Goal: Task Accomplishment & Management: Manage account settings

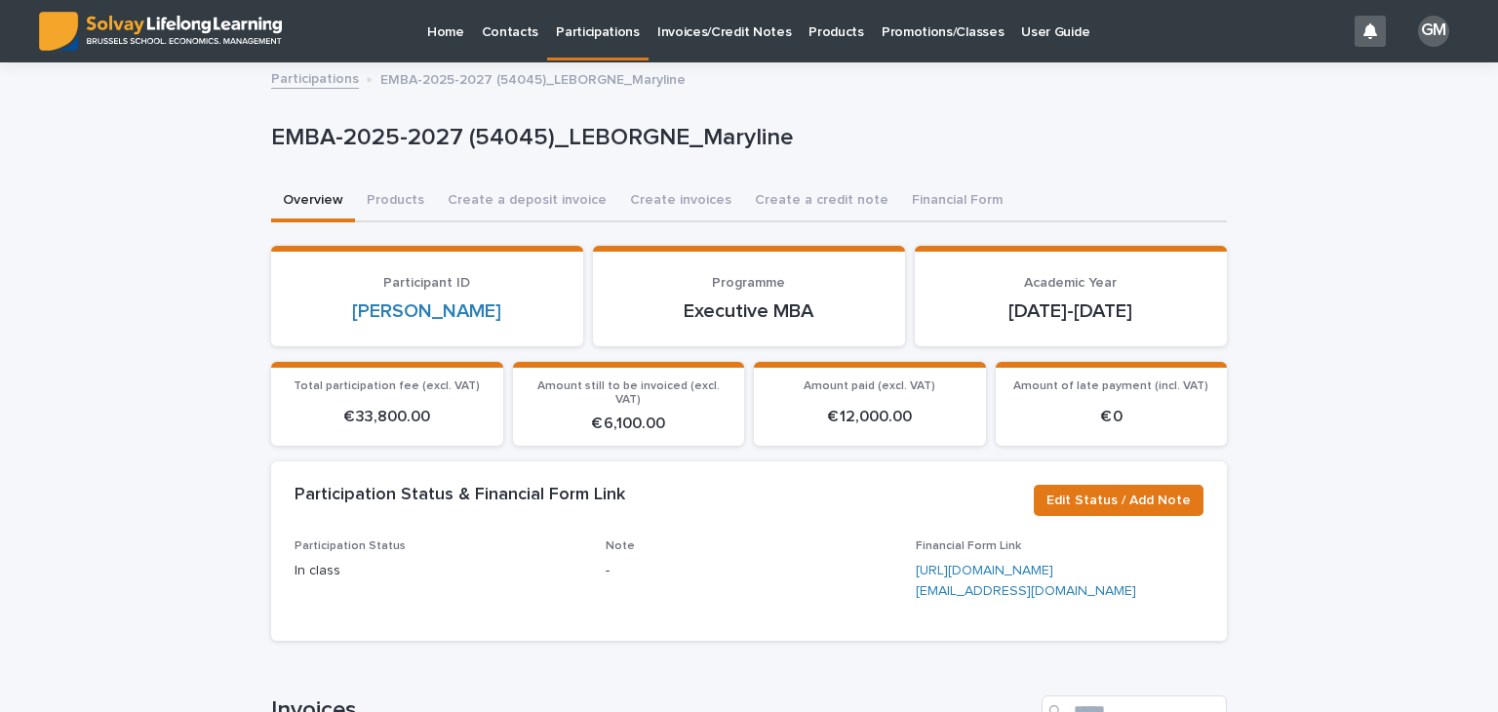
click at [714, 29] on p "Invoices/Credit Notes" at bounding box center [724, 20] width 135 height 41
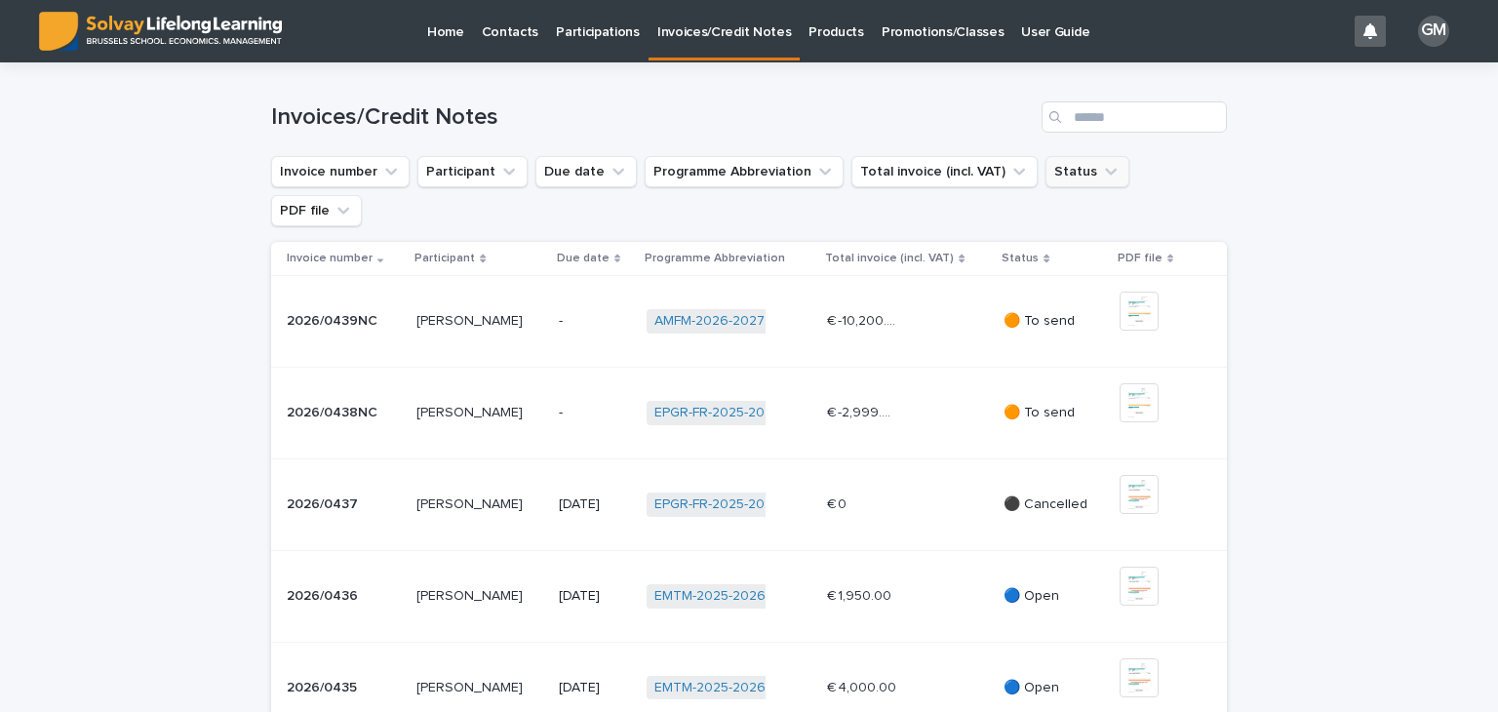
click at [1101, 168] on icon "Status" at bounding box center [1111, 172] width 20 height 20
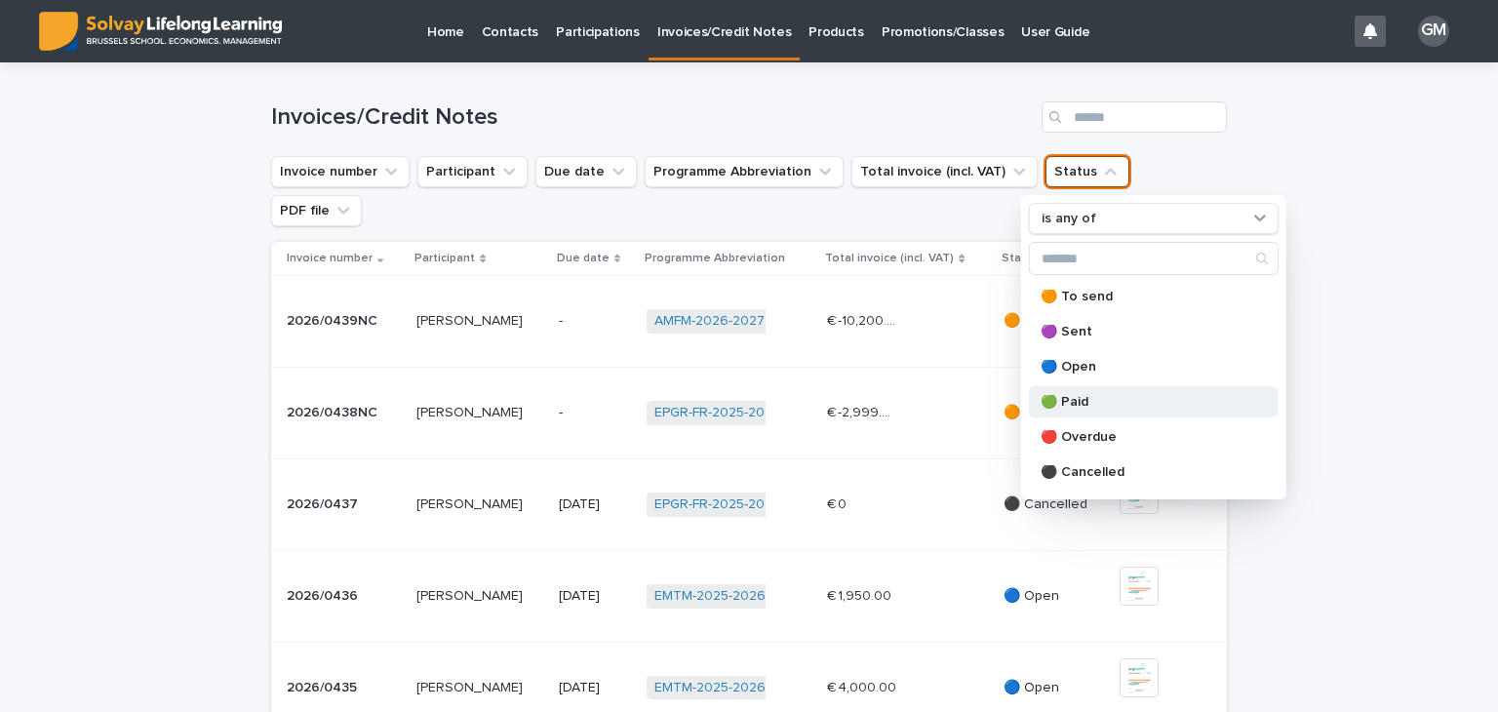
click at [1083, 398] on p "🟢 Paid" at bounding box center [1144, 402] width 207 height 14
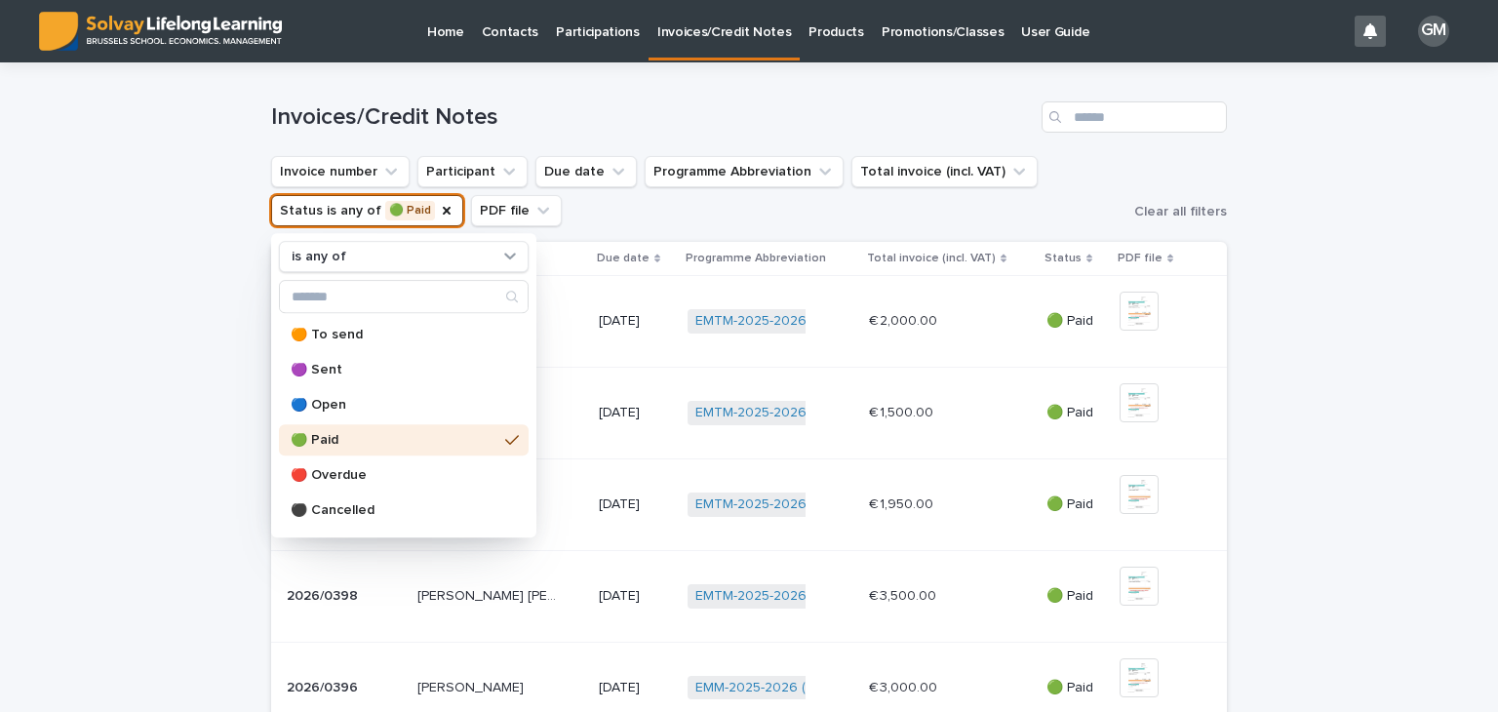
click at [1291, 346] on div "Loading... Saving… Loading... Saving… Invoices/Credit Notes Invoice number Part…" at bounding box center [749, 709] width 1498 height 1294
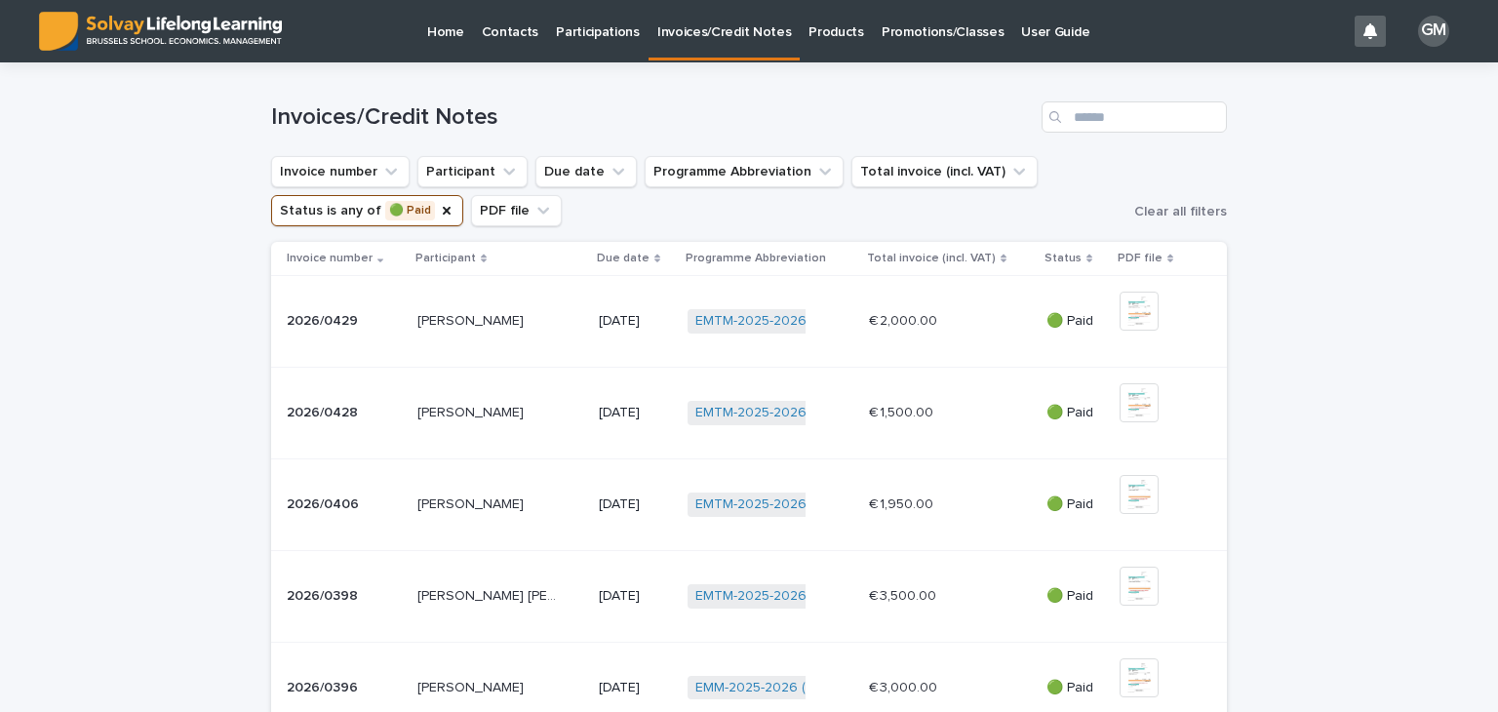
click at [913, 32] on p "Promotions/Classes" at bounding box center [943, 20] width 122 height 41
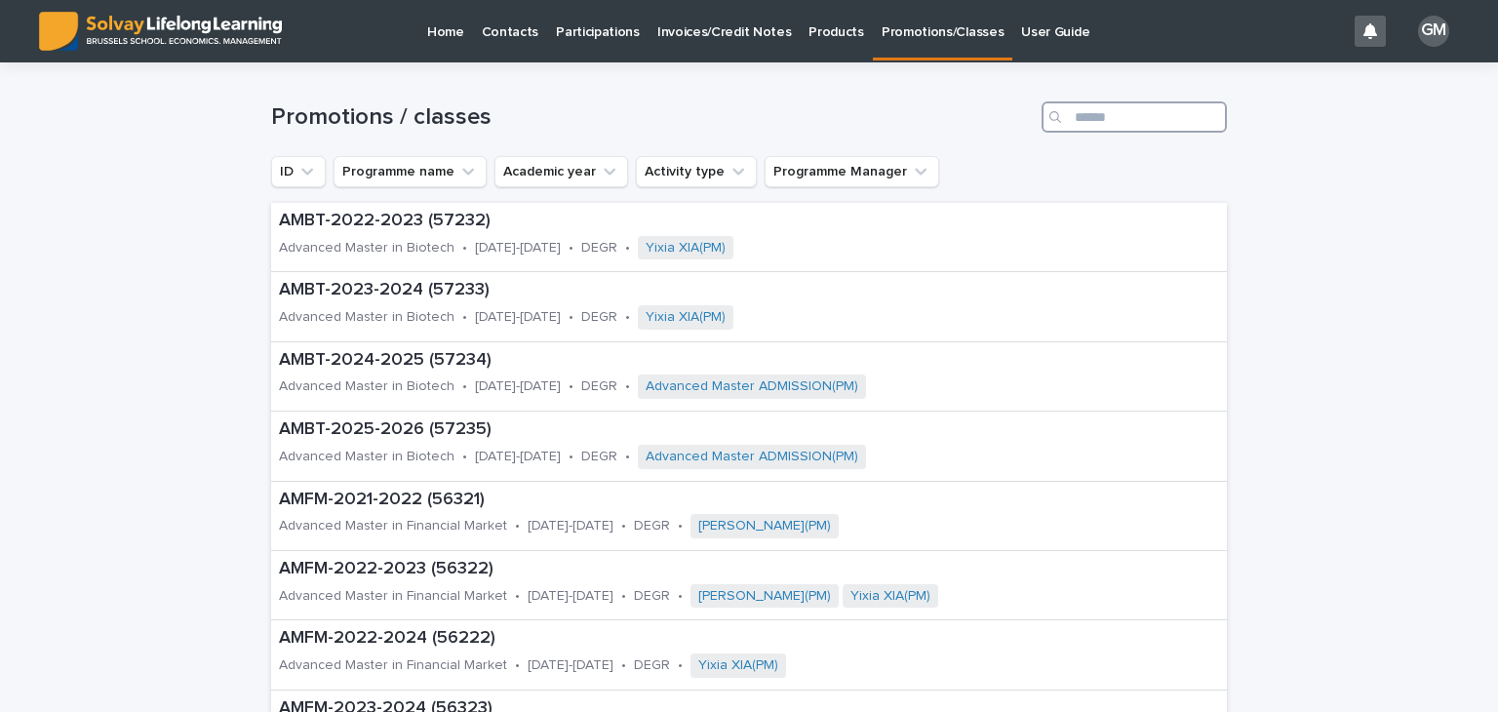
click at [1073, 119] on input "Search" at bounding box center [1134, 116] width 185 height 31
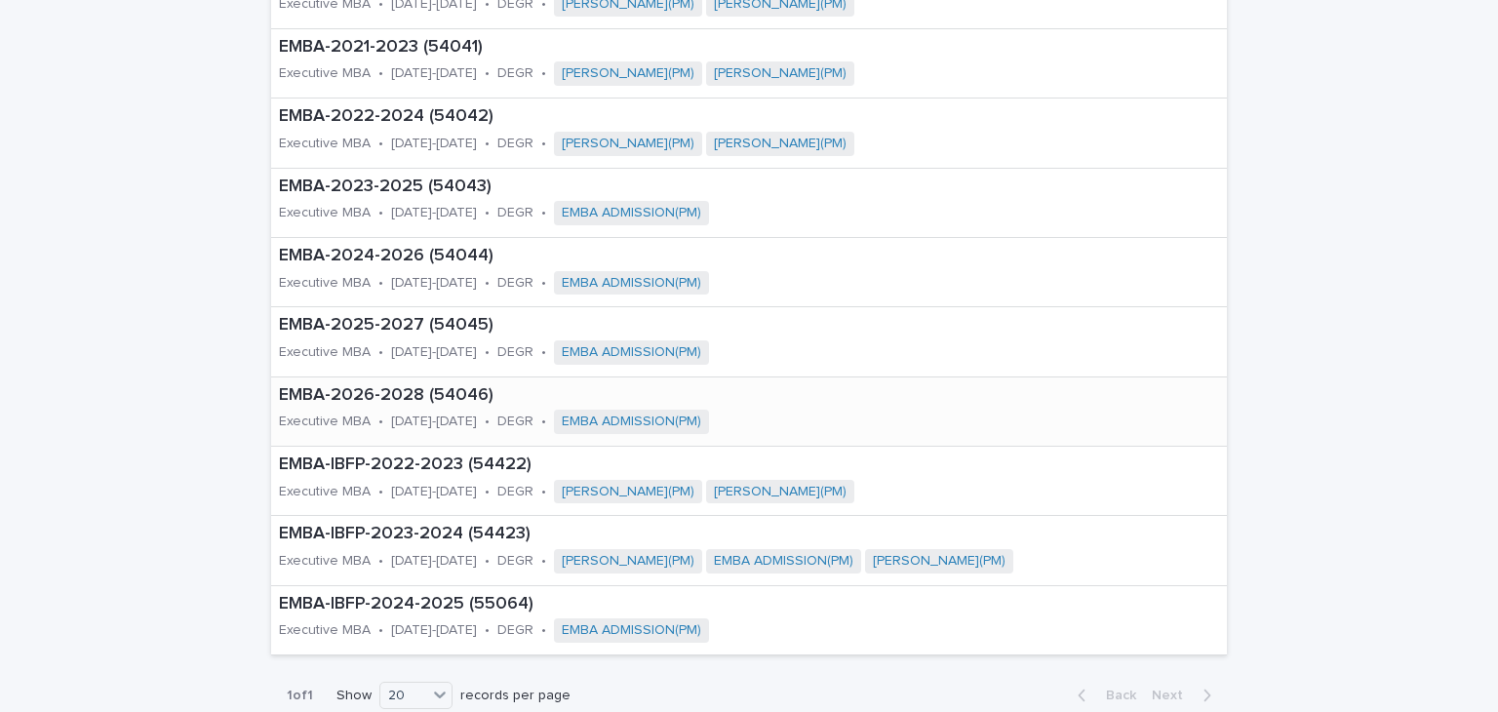
scroll to position [666, 0]
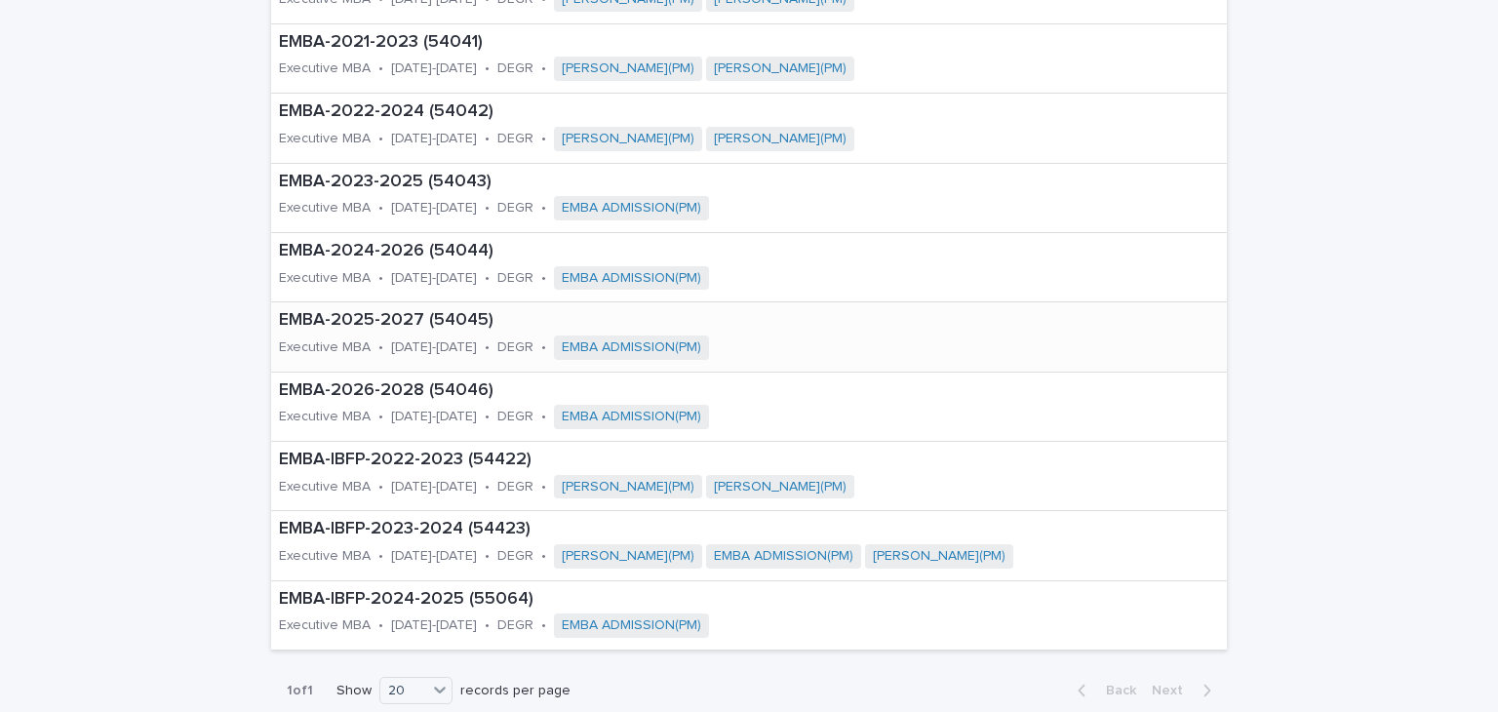
type input "****"
click at [344, 330] on div "EMBA-2025-2027 (54045) Executive MBA • [DATE]-[DATE] • DEGR • EMBA ADMISSION(PM)" at bounding box center [603, 336] width 664 height 68
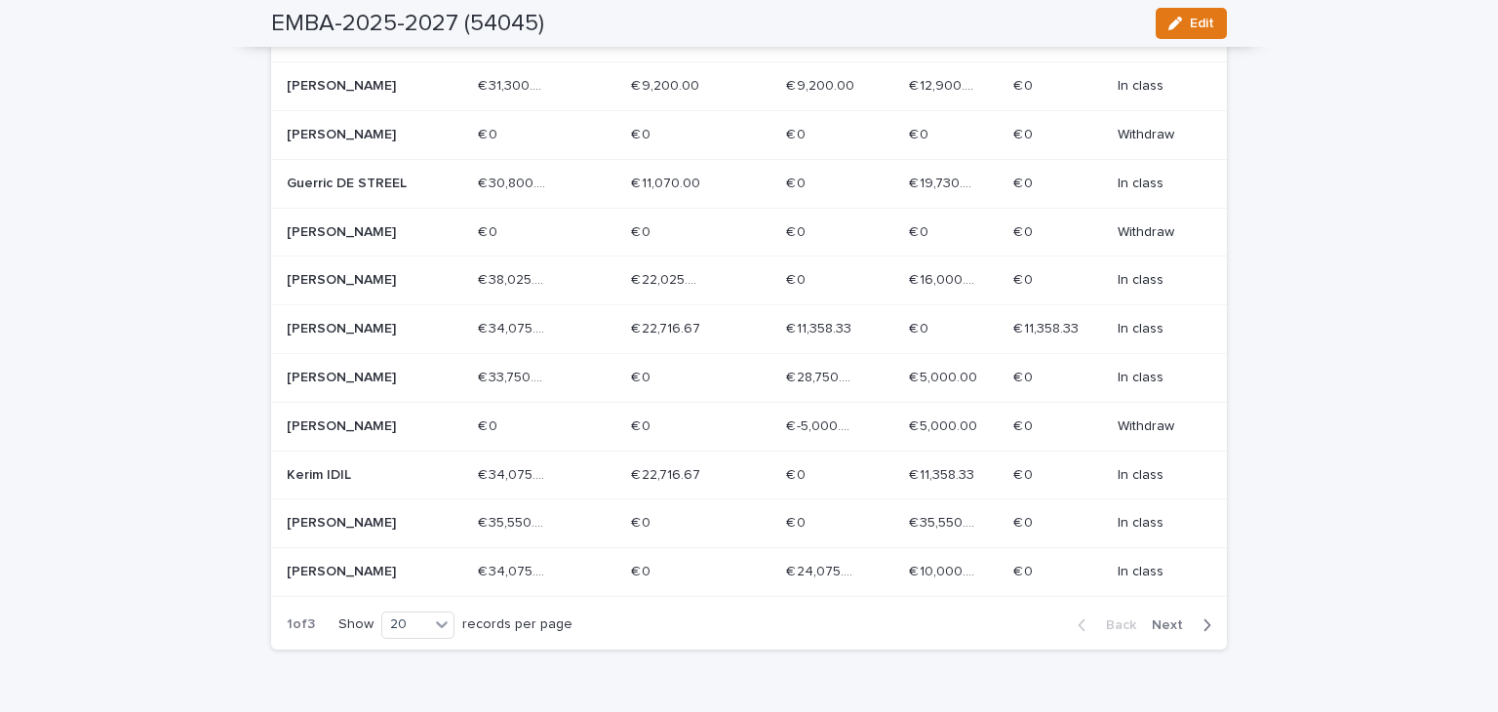
scroll to position [909, 0]
click at [714, 466] on div "€ 22,716.67 € 22,716.67" at bounding box center [700, 477] width 139 height 32
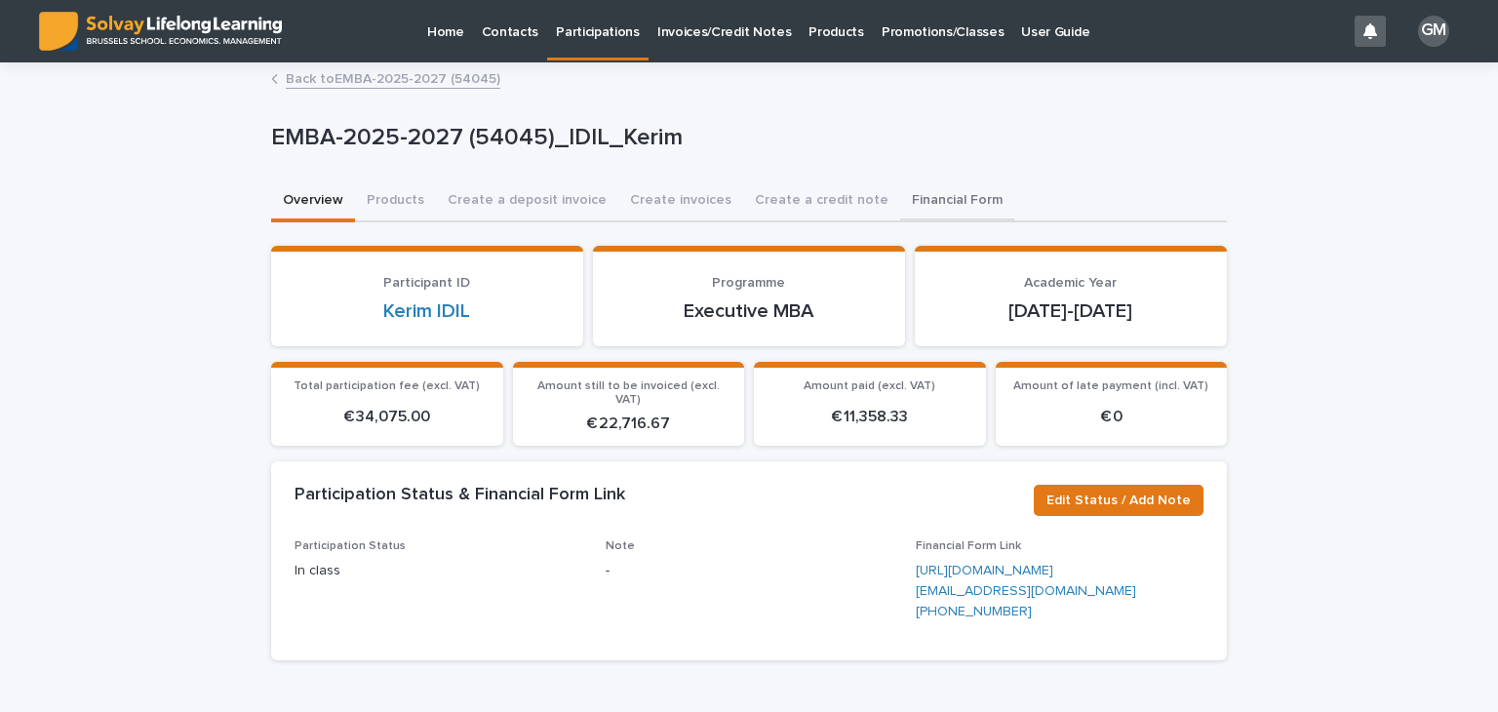
click at [914, 195] on button "Financial Form" at bounding box center [957, 201] width 114 height 41
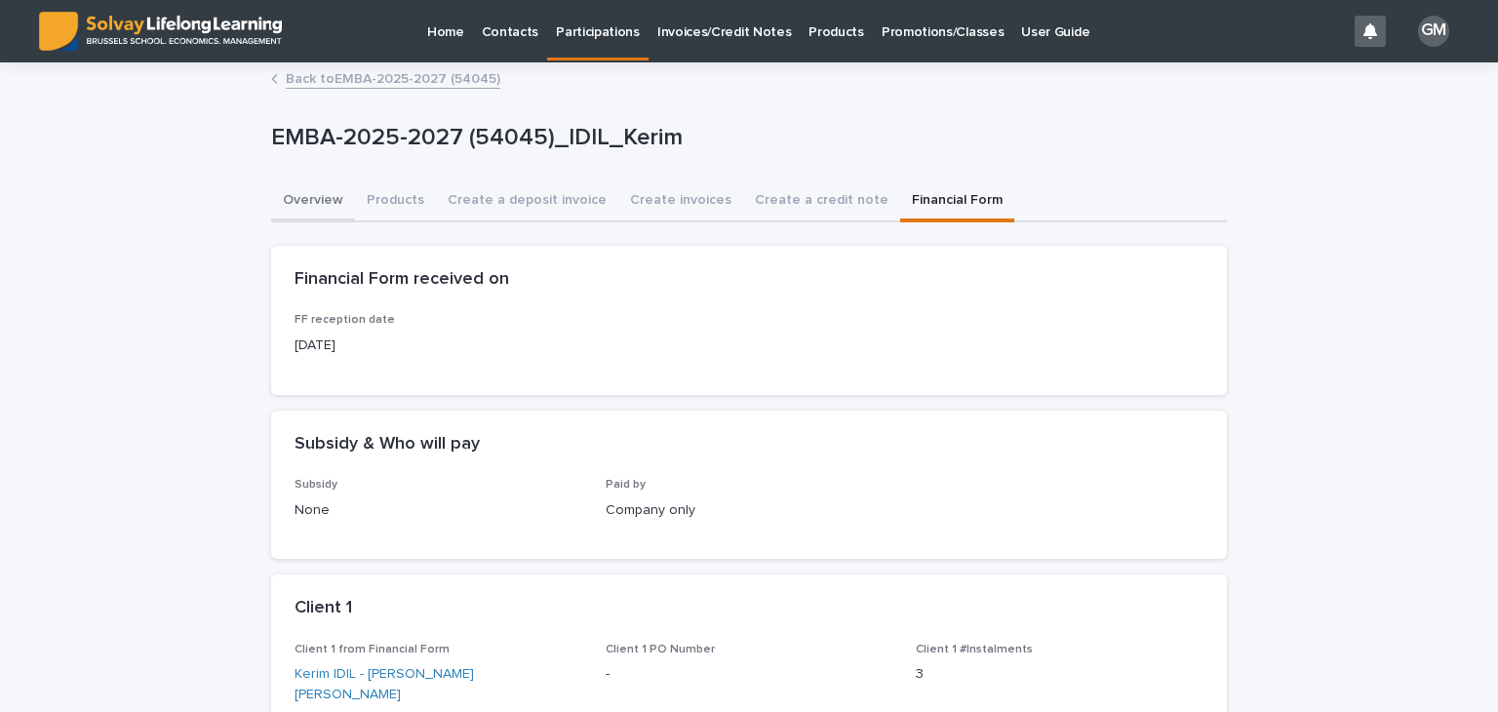
click at [285, 193] on button "Overview" at bounding box center [313, 201] width 84 height 41
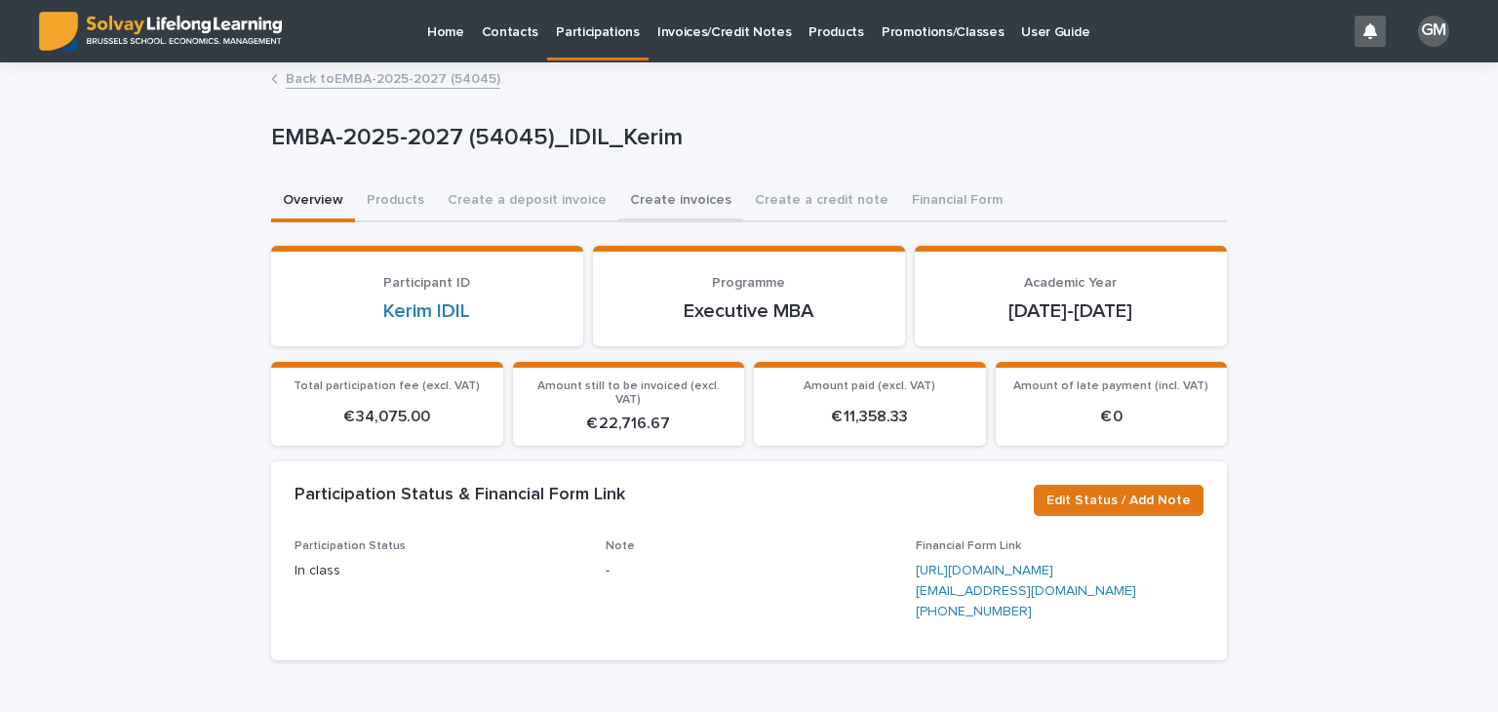
click at [638, 192] on button "Create invoices" at bounding box center [680, 201] width 125 height 41
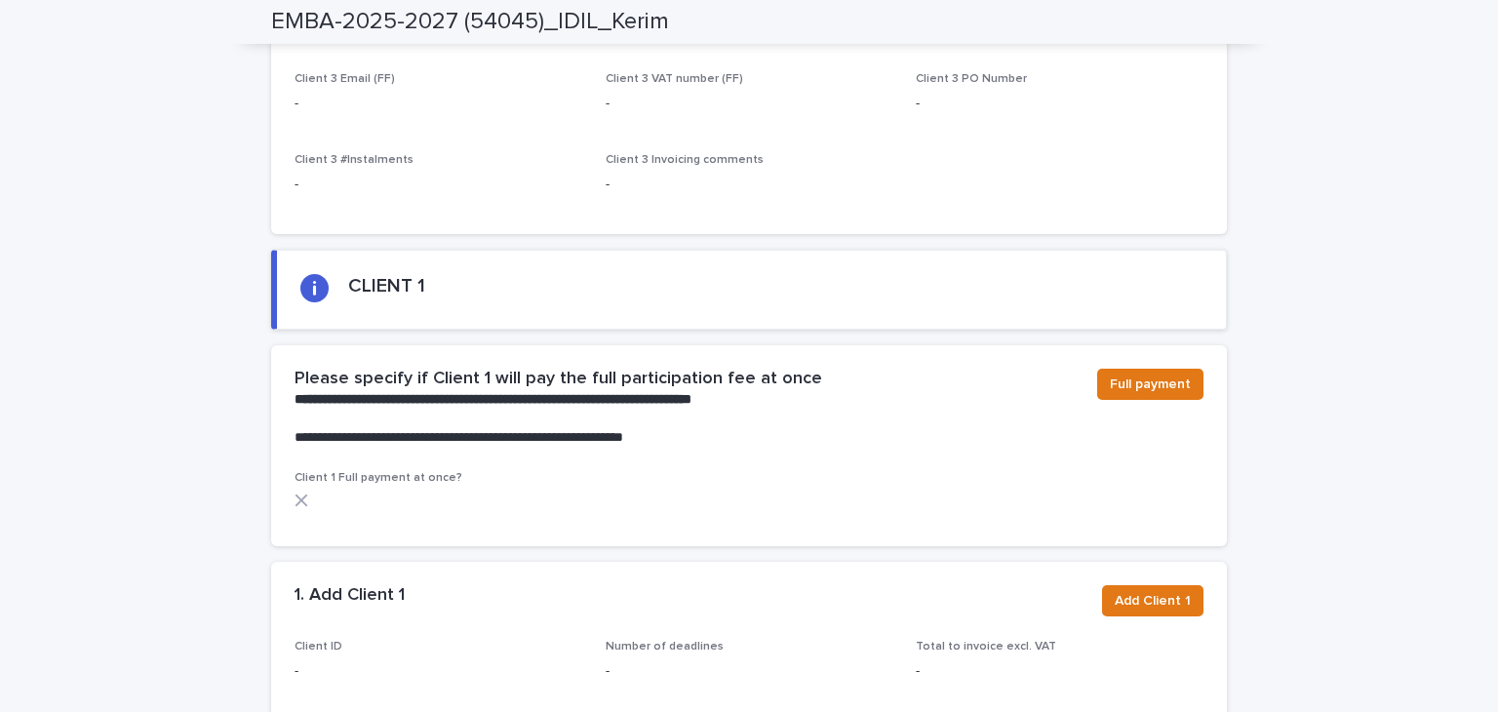
scroll to position [1024, 0]
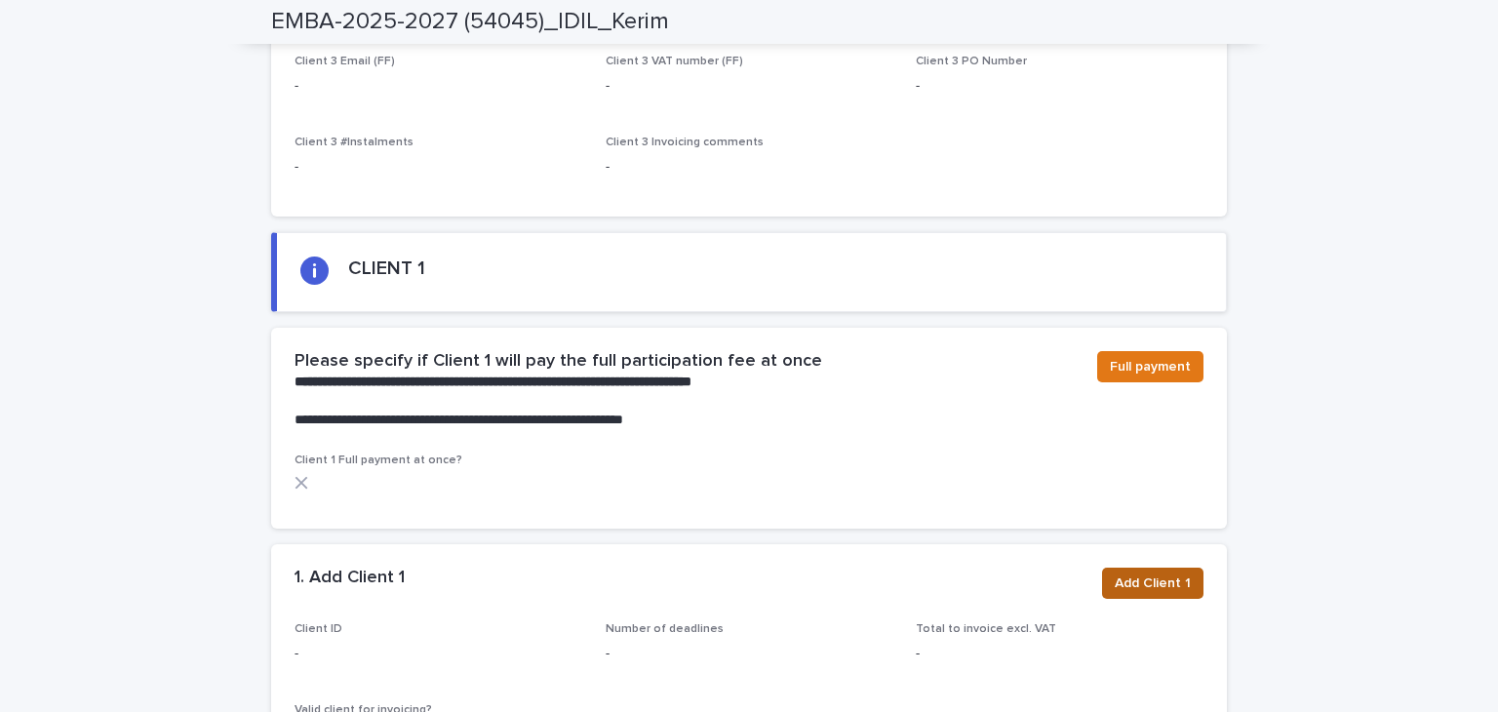
click at [1165, 589] on span "Add Client 1" at bounding box center [1153, 583] width 76 height 20
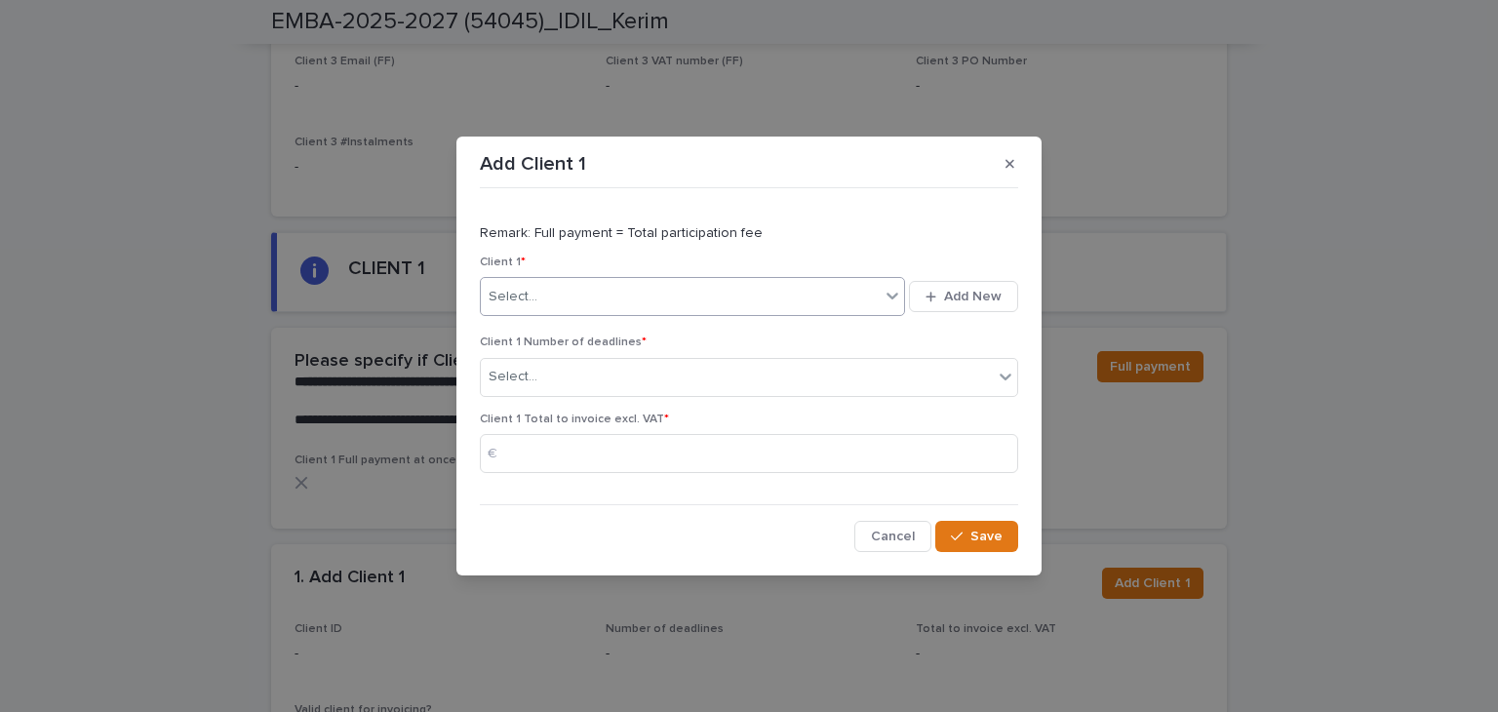
click at [652, 284] on div "Select..." at bounding box center [680, 297] width 399 height 32
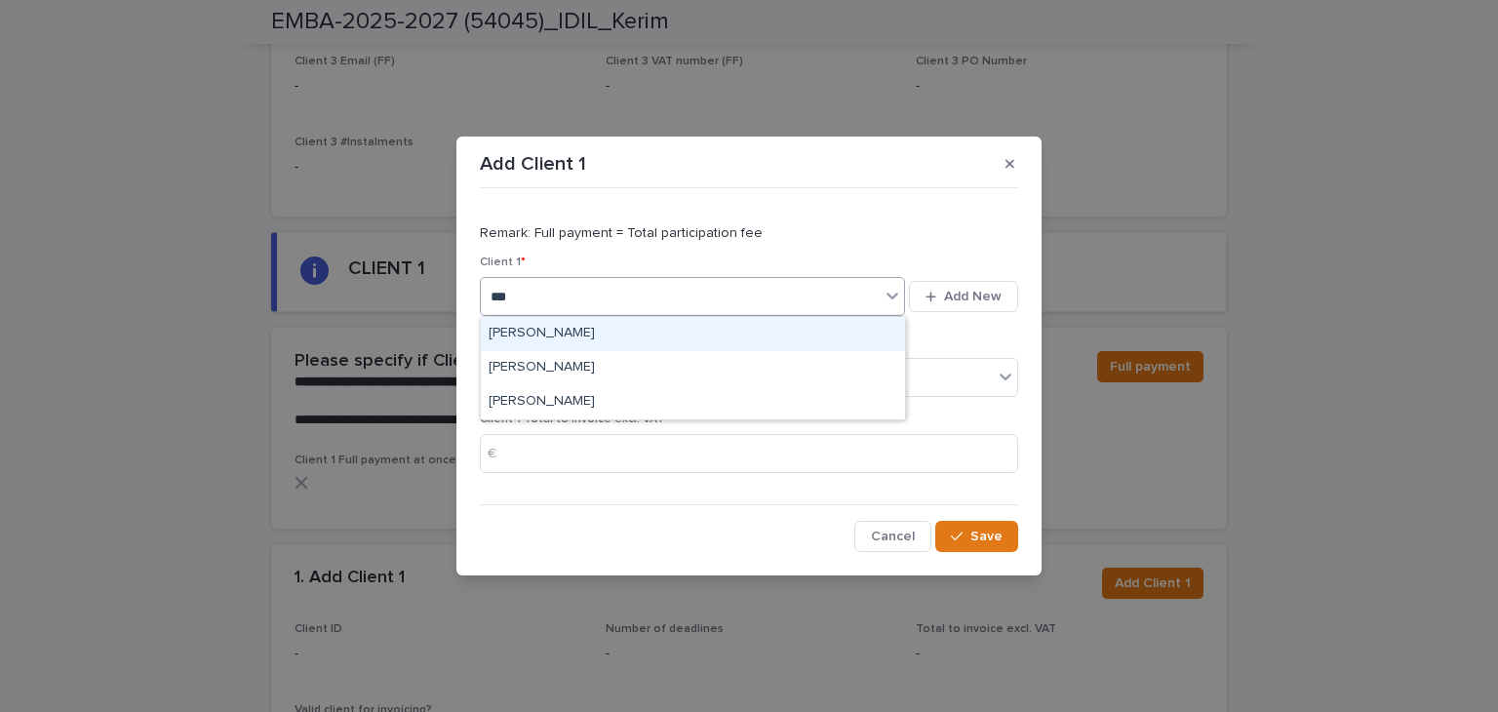
type input "****"
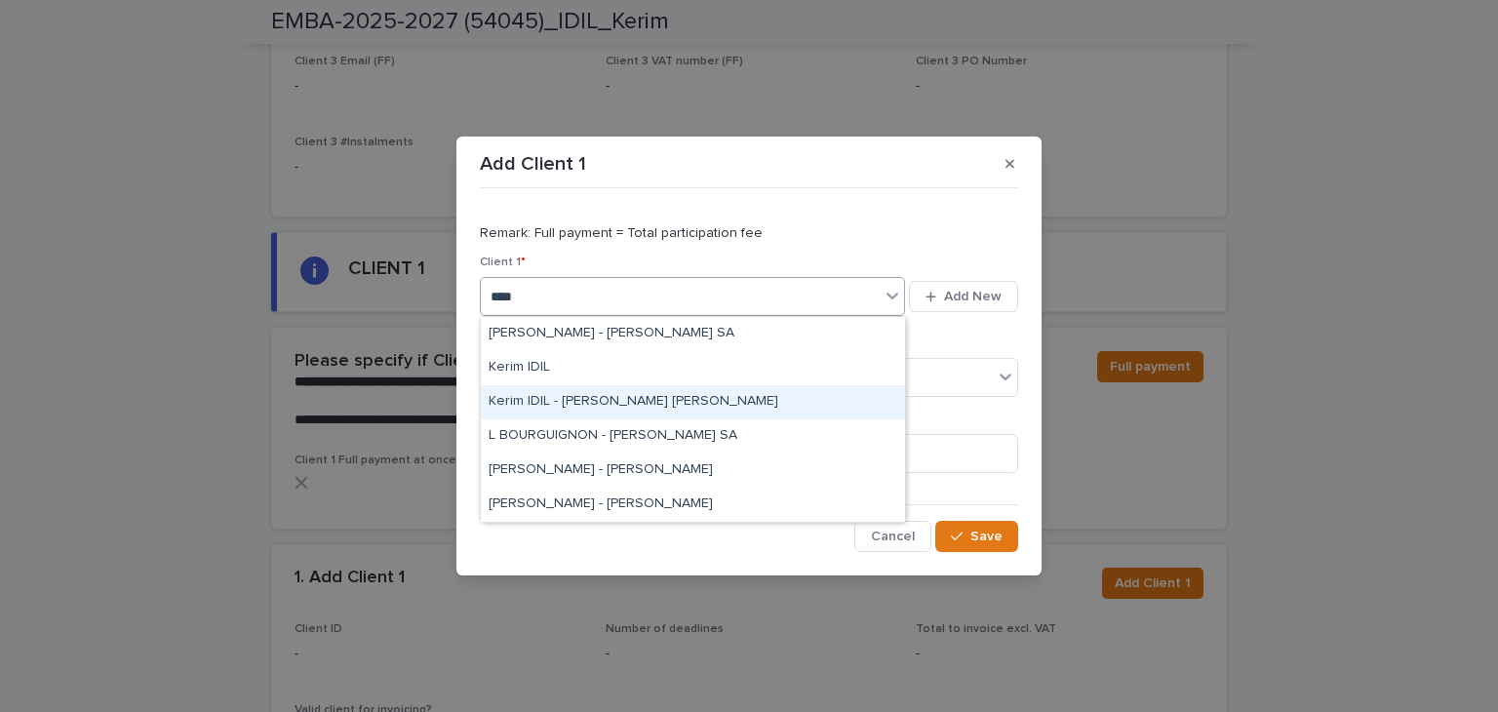
click at [659, 403] on div "Kerim IDIL - [PERSON_NAME] [PERSON_NAME]" at bounding box center [693, 402] width 424 height 34
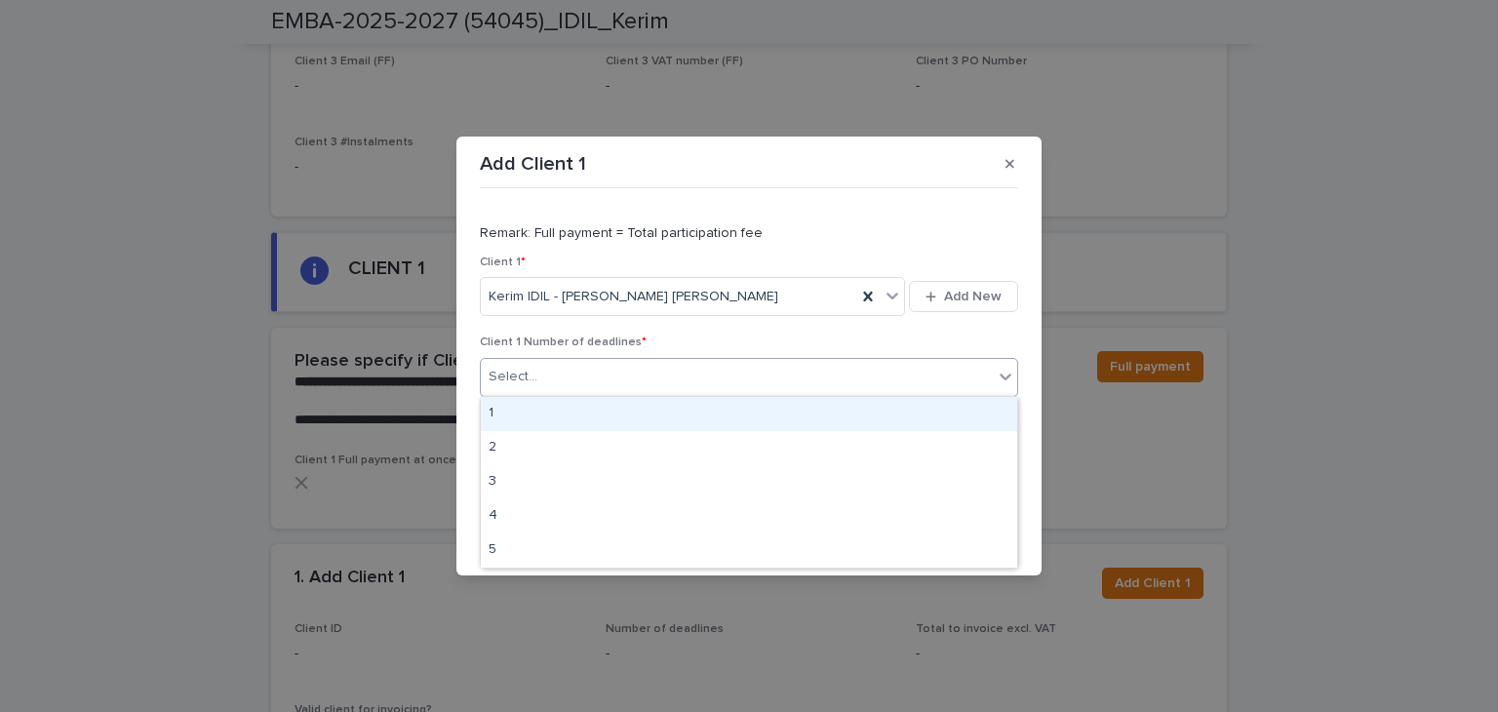
click at [649, 379] on div "Select..." at bounding box center [737, 377] width 512 height 32
click at [546, 415] on div "1" at bounding box center [749, 414] width 536 height 34
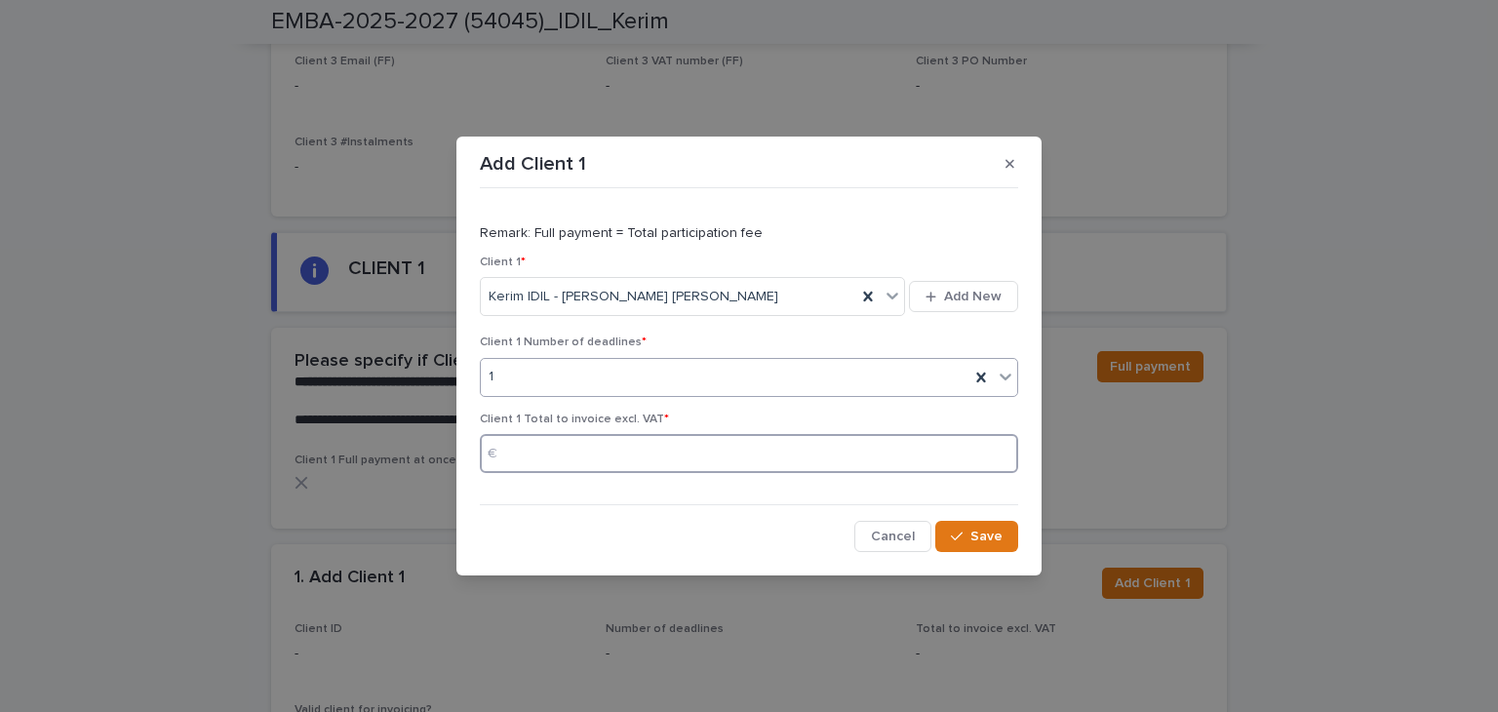
click at [519, 457] on input at bounding box center [749, 453] width 538 height 39
type input "********"
click at [994, 533] on span "Save" at bounding box center [986, 537] width 32 height 14
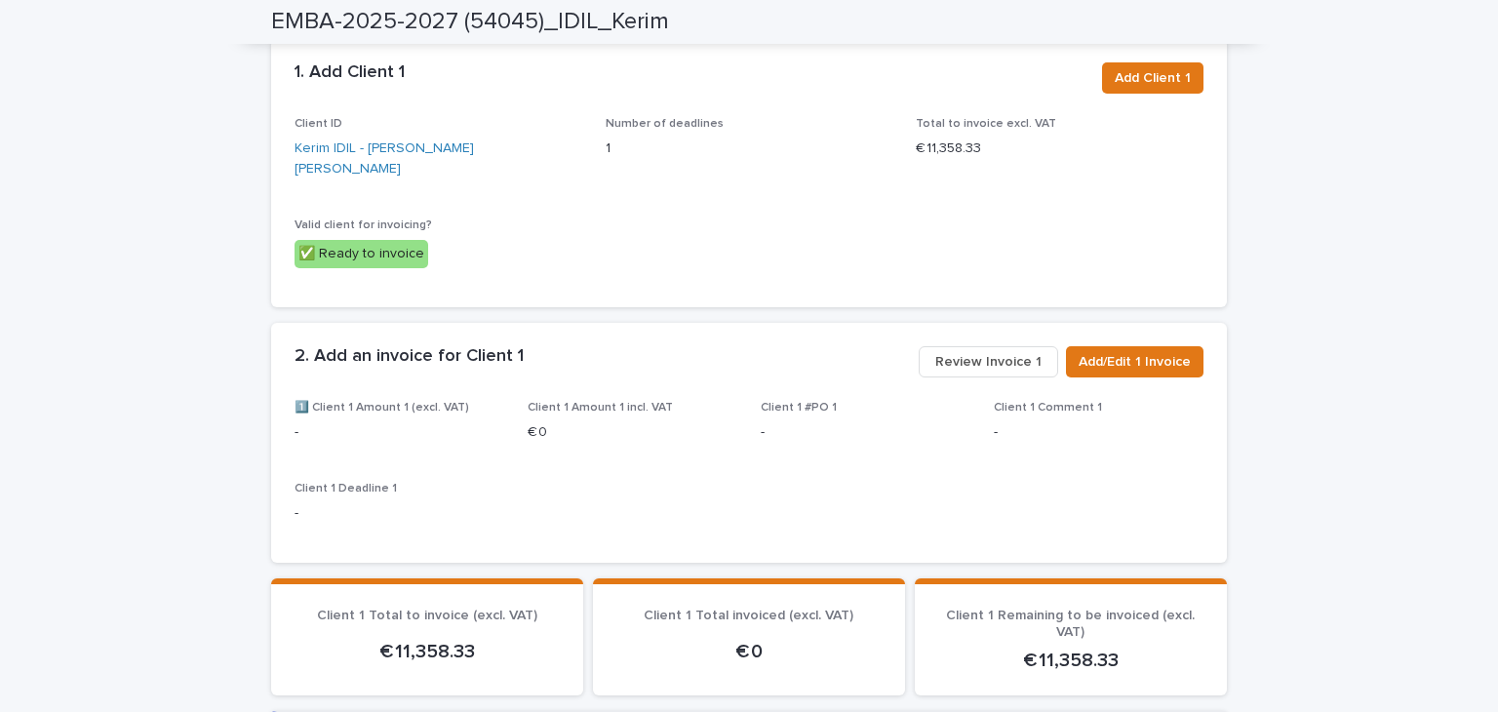
scroll to position [1530, 0]
click at [1146, 351] on span "Add/Edit 1 Invoice" at bounding box center [1135, 361] width 112 height 20
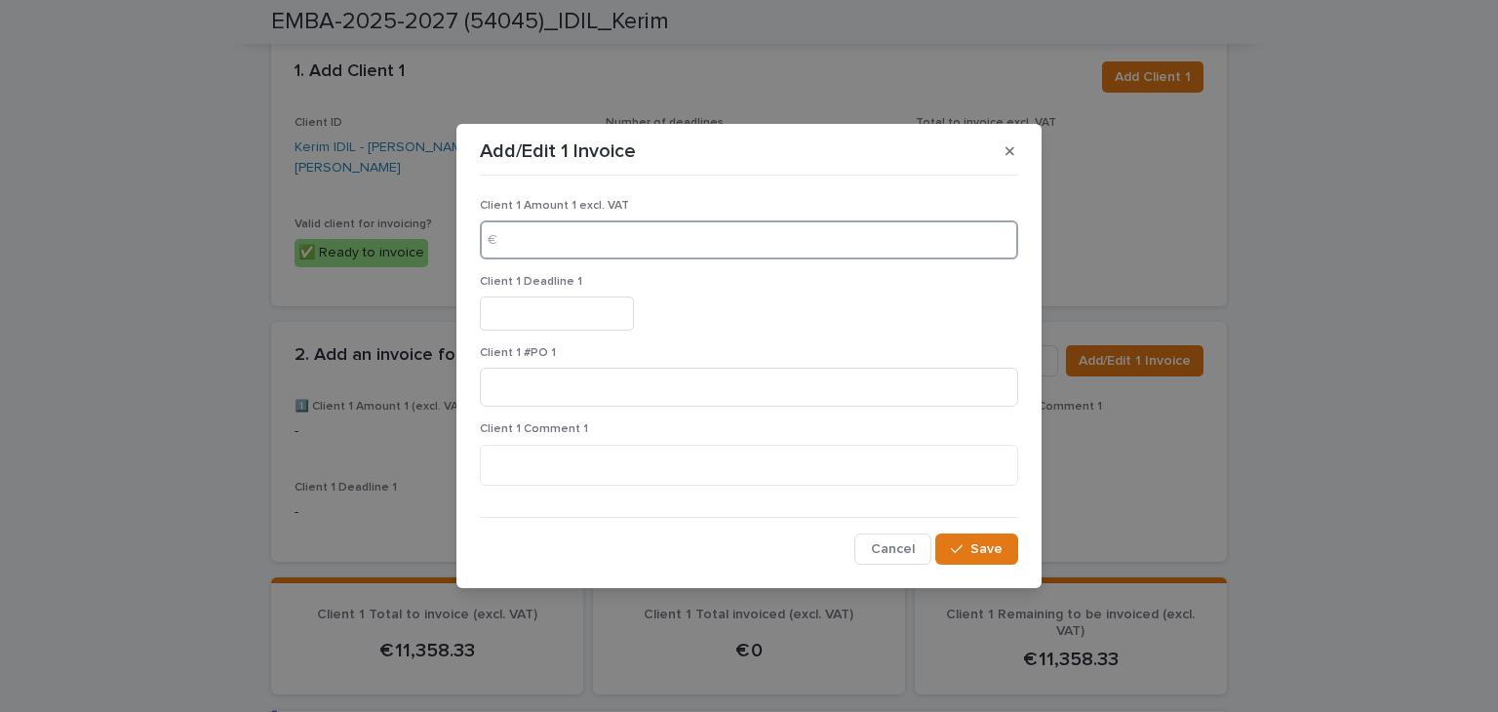
click at [655, 249] on input at bounding box center [749, 239] width 538 height 39
type input "********"
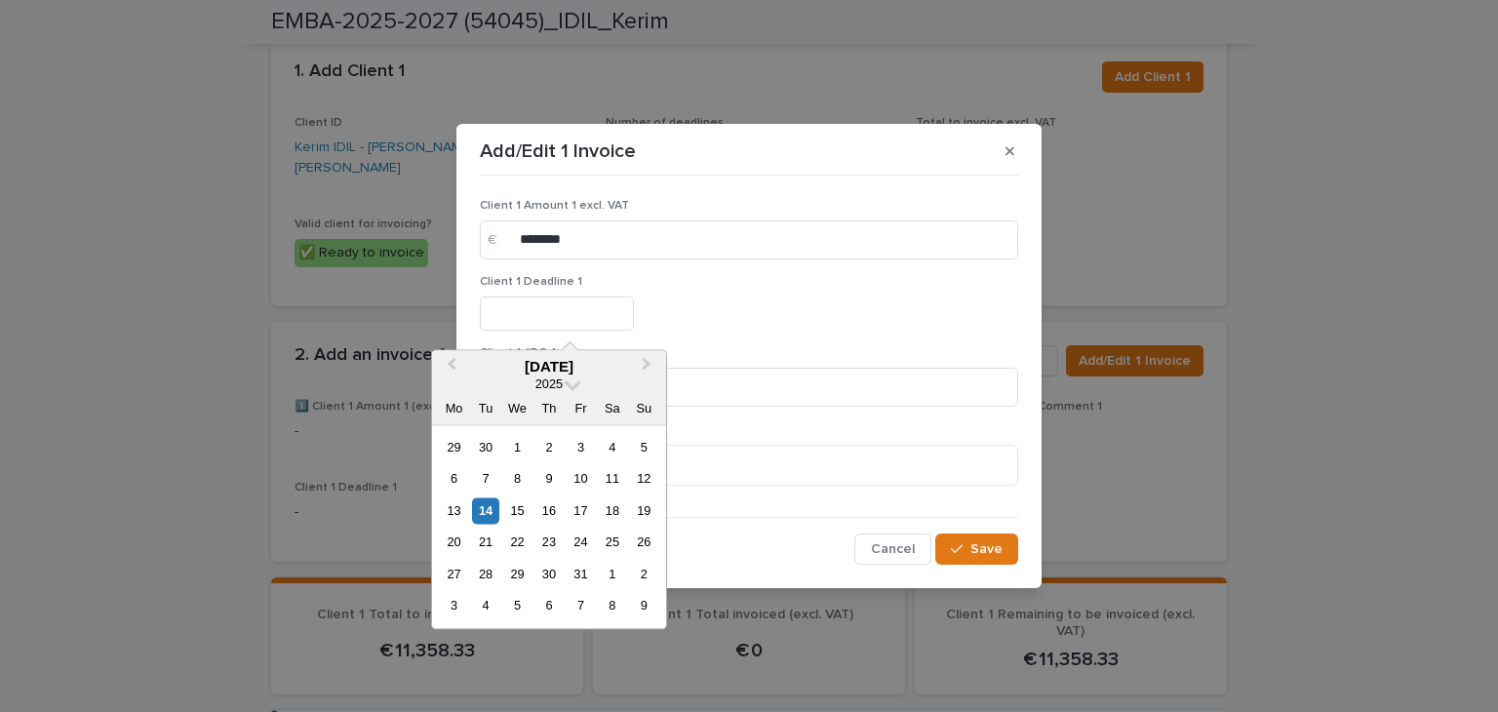
click at [550, 320] on input "text" at bounding box center [557, 313] width 154 height 34
click at [647, 364] on span "Next Month" at bounding box center [647, 367] width 0 height 26
click at [648, 541] on div "25" at bounding box center [644, 543] width 26 height 26
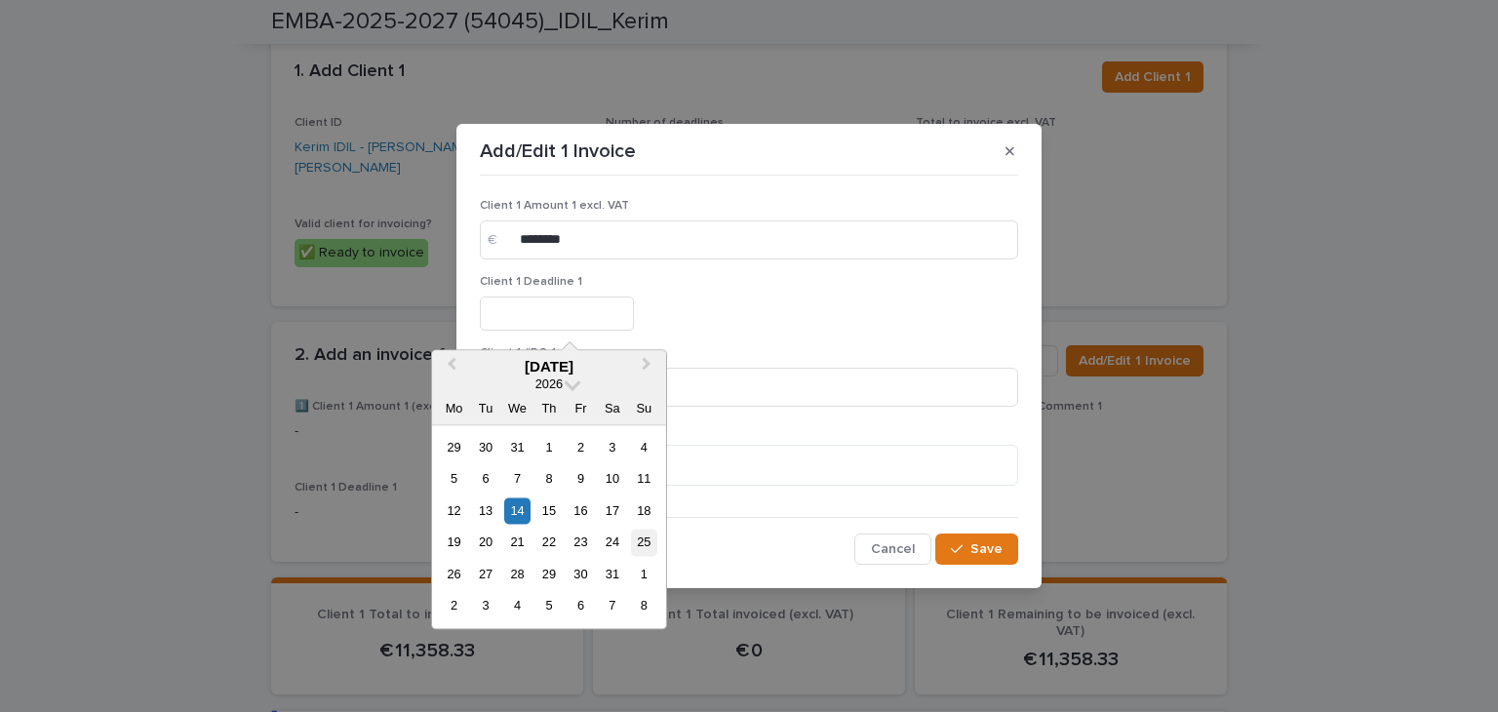
type input "*********"
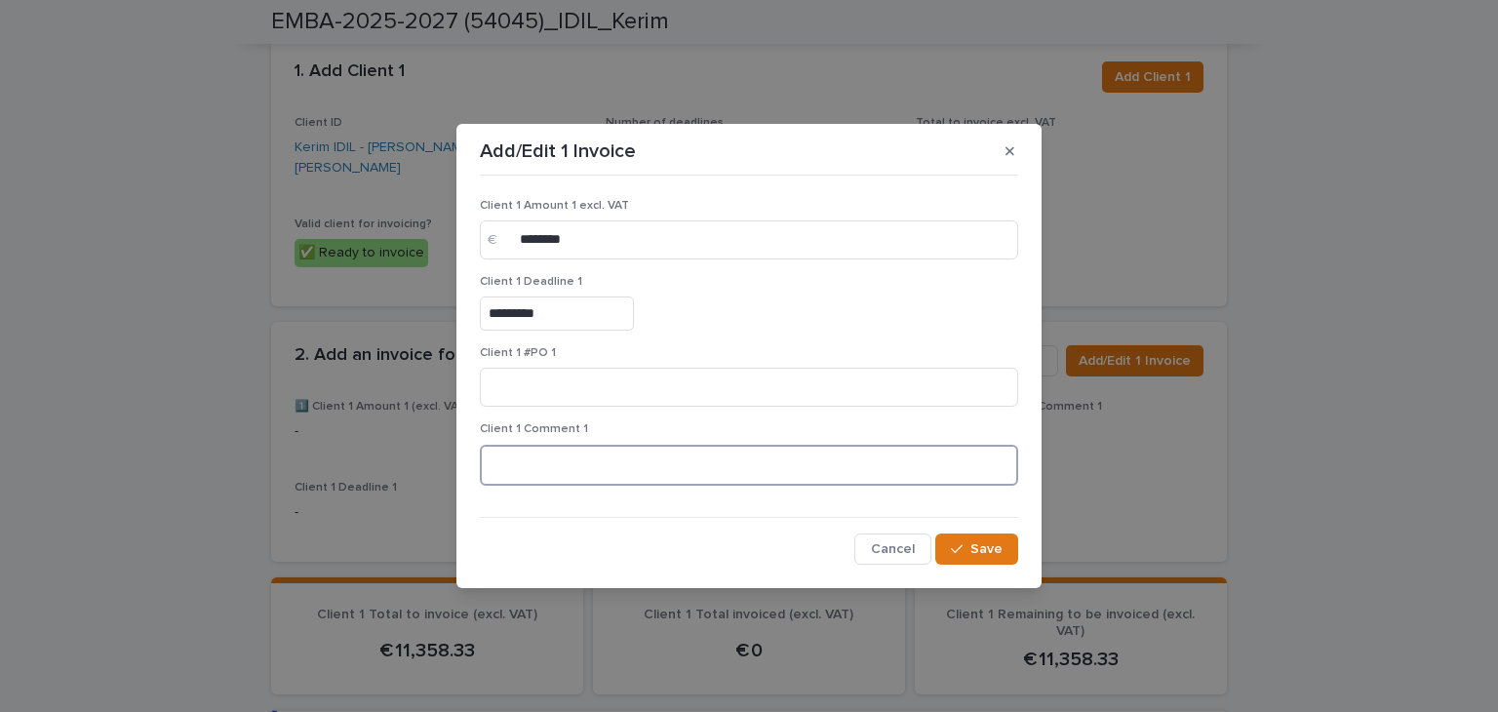
click at [525, 452] on textarea at bounding box center [749, 466] width 538 height 42
type textarea "**********"
click at [968, 551] on div "button" at bounding box center [961, 549] width 20 height 14
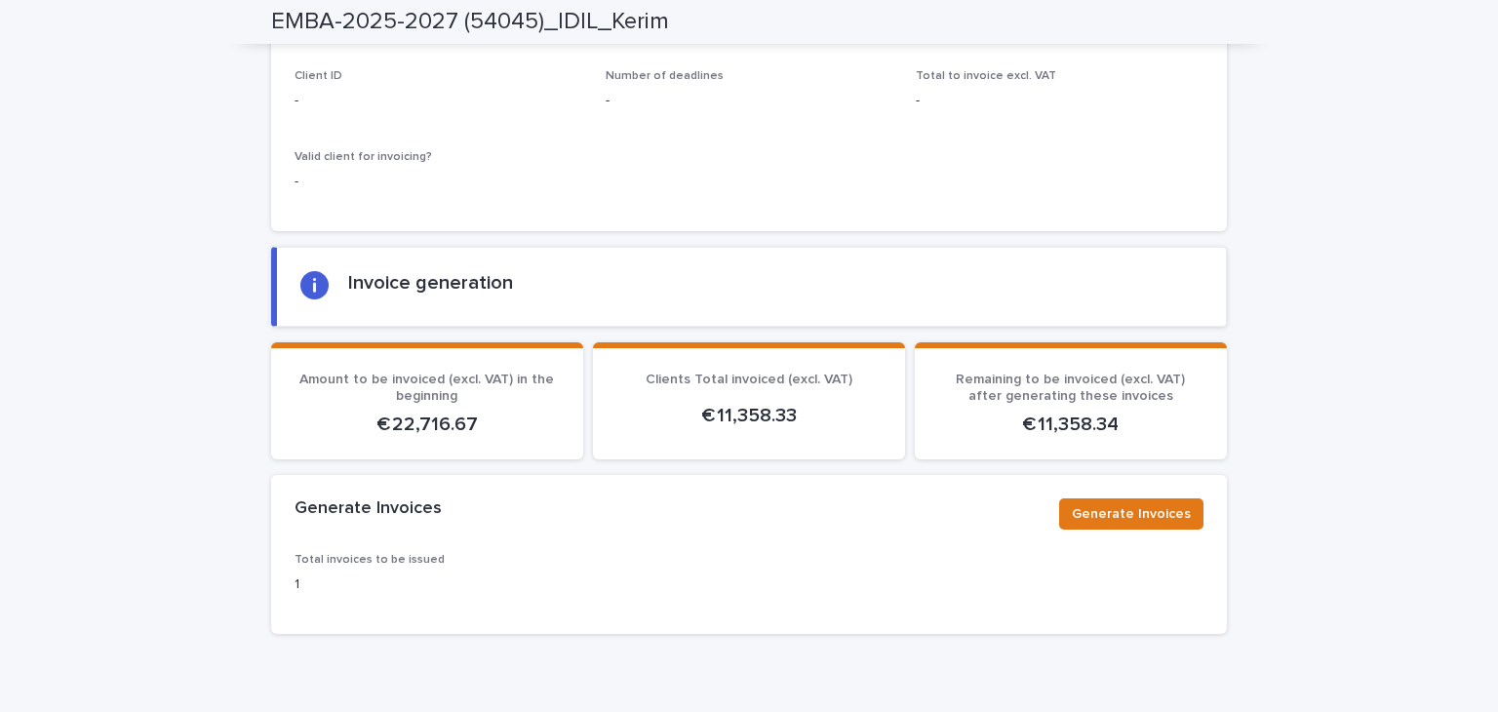
scroll to position [2380, 0]
click at [1100, 504] on span "Generate Invoices" at bounding box center [1131, 514] width 119 height 20
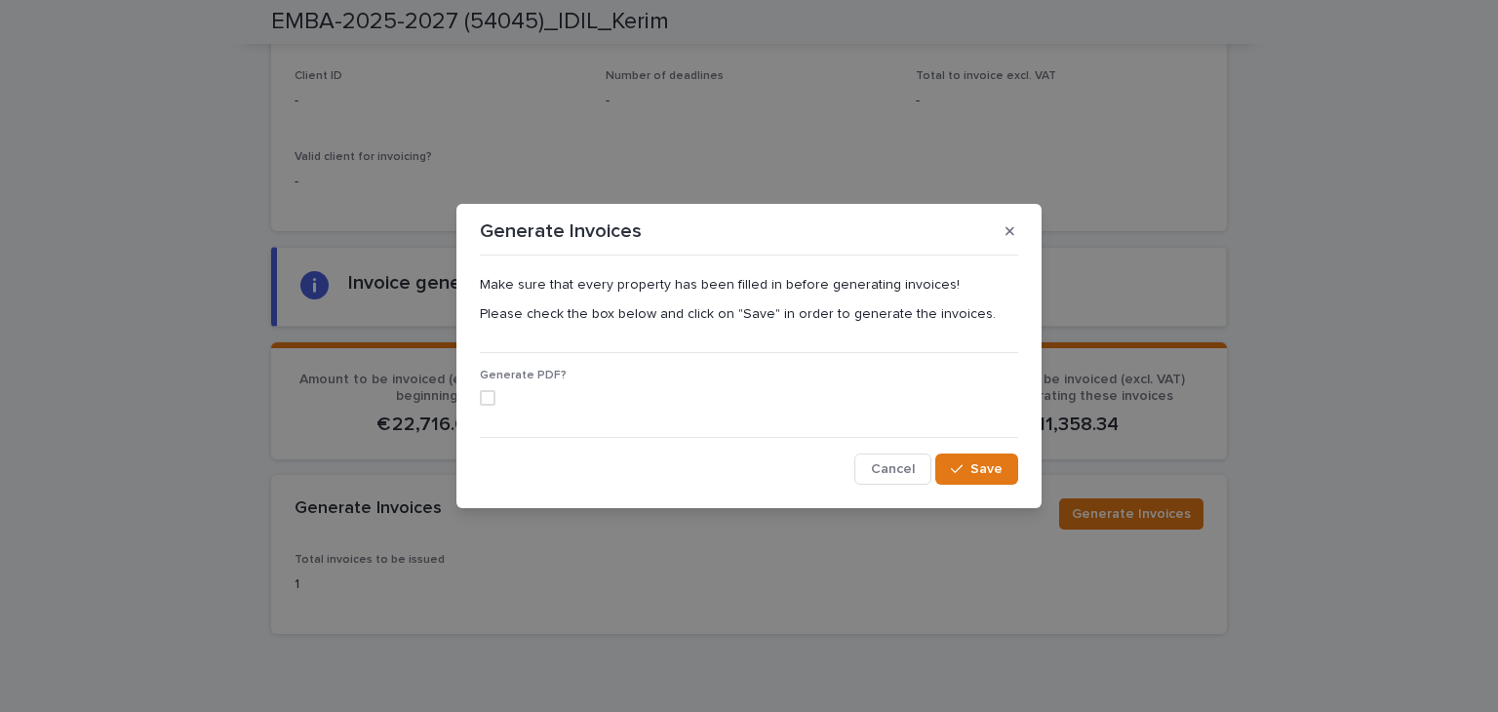
click at [488, 395] on span at bounding box center [488, 398] width 16 height 16
click at [975, 468] on span "Save" at bounding box center [986, 469] width 32 height 14
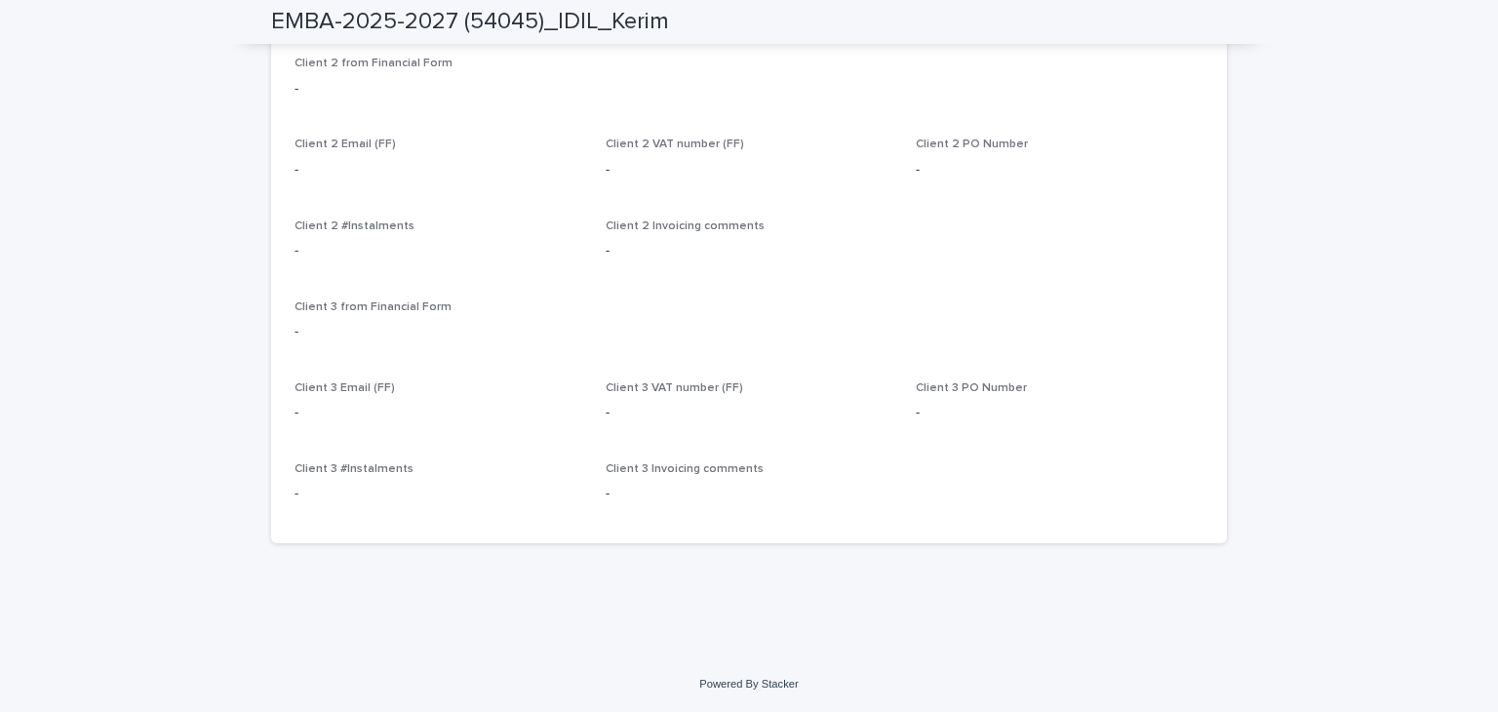
scroll to position [0, 0]
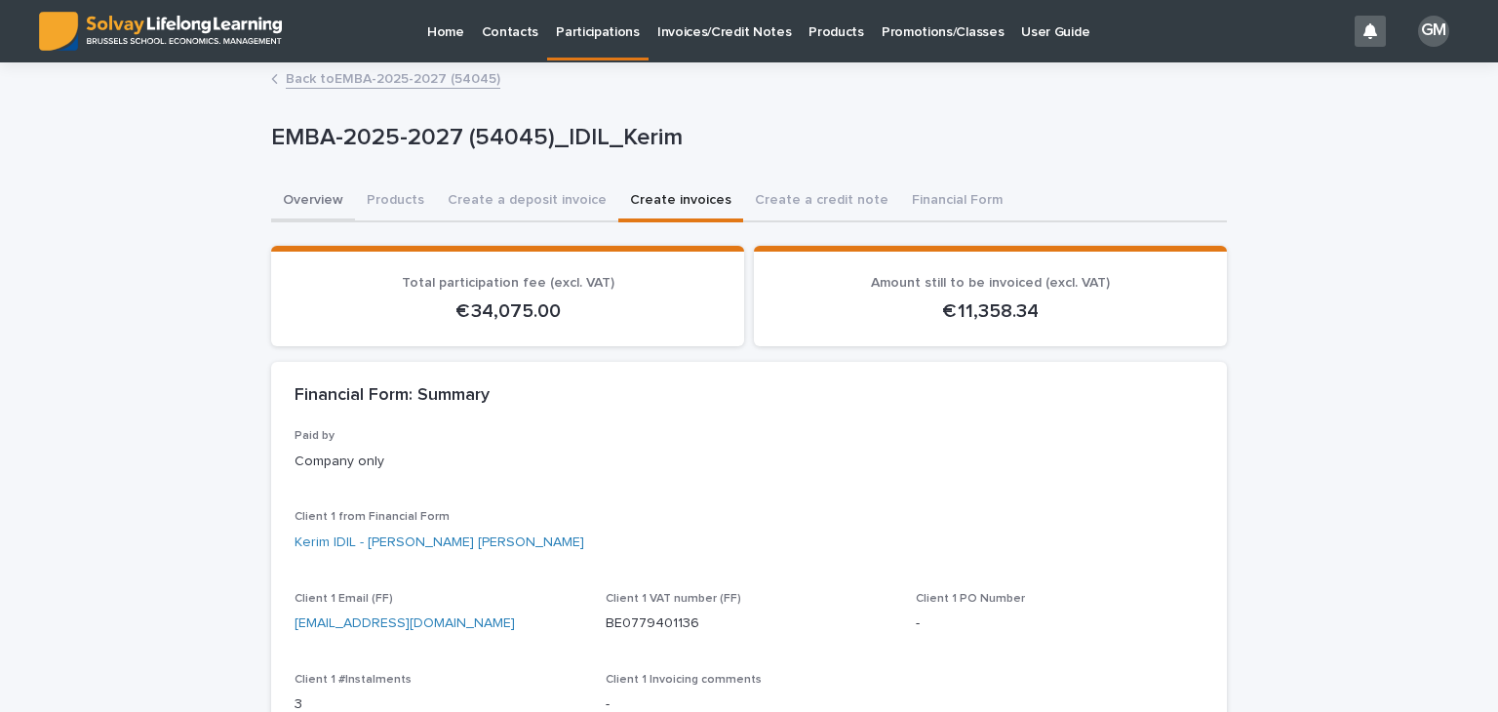
click at [307, 192] on button "Overview" at bounding box center [313, 201] width 84 height 41
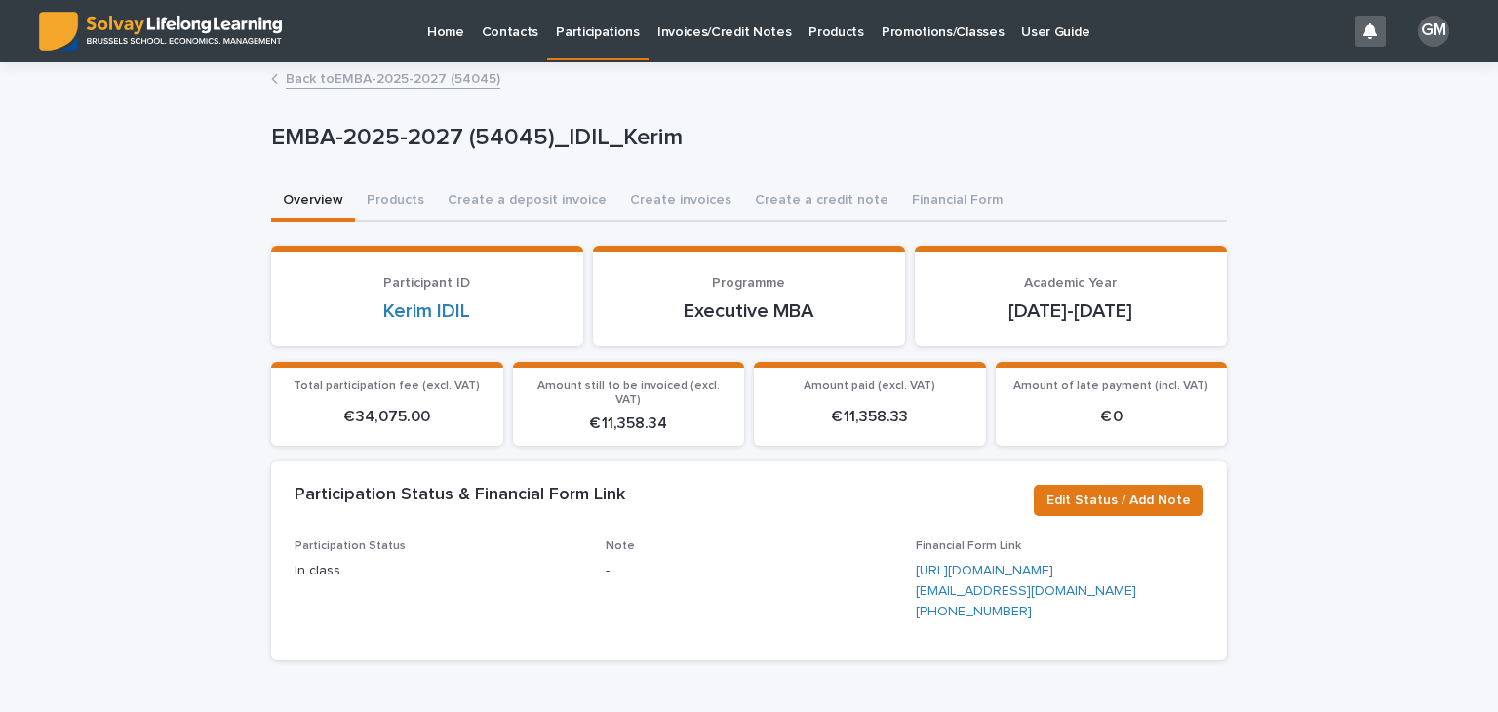
click at [913, 28] on p "Promotions/Classes" at bounding box center [943, 20] width 122 height 41
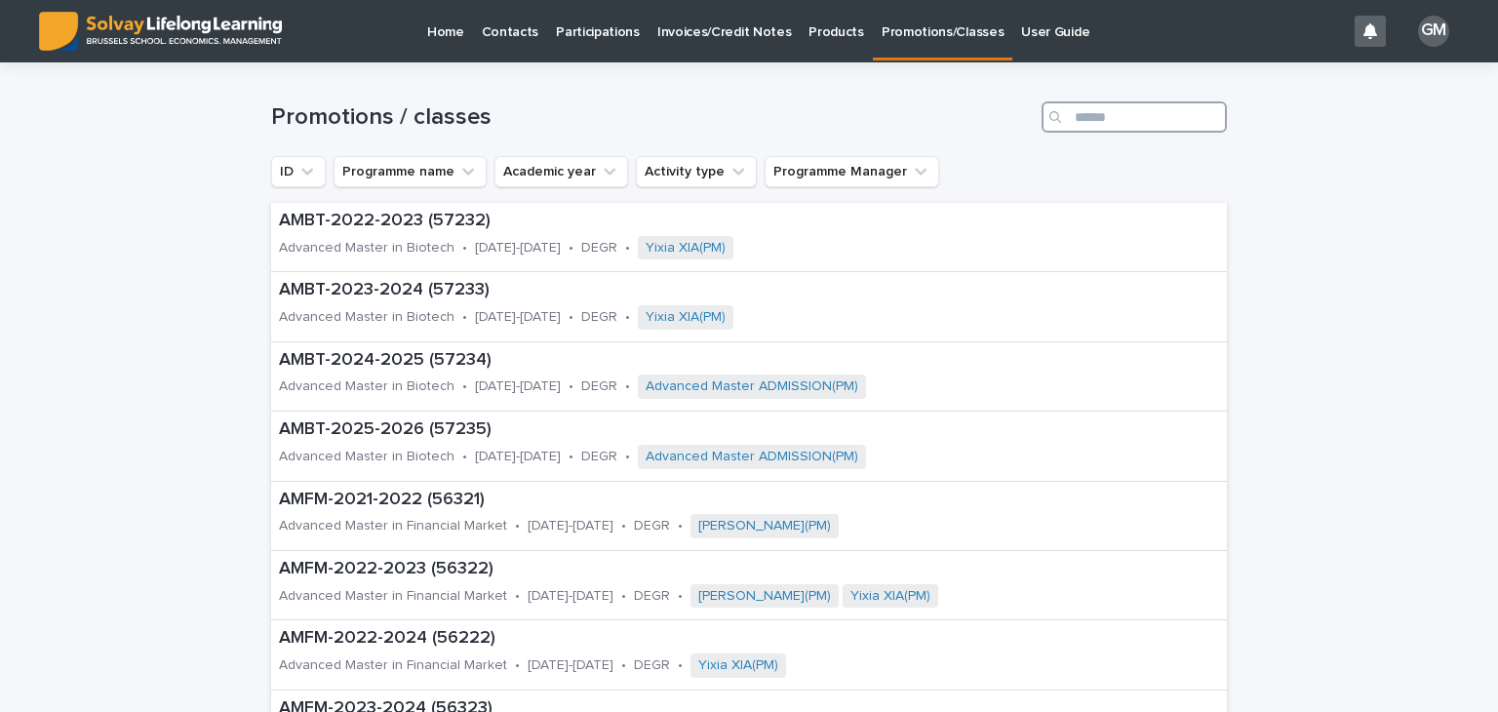
click at [1116, 117] on input "Search" at bounding box center [1134, 116] width 185 height 31
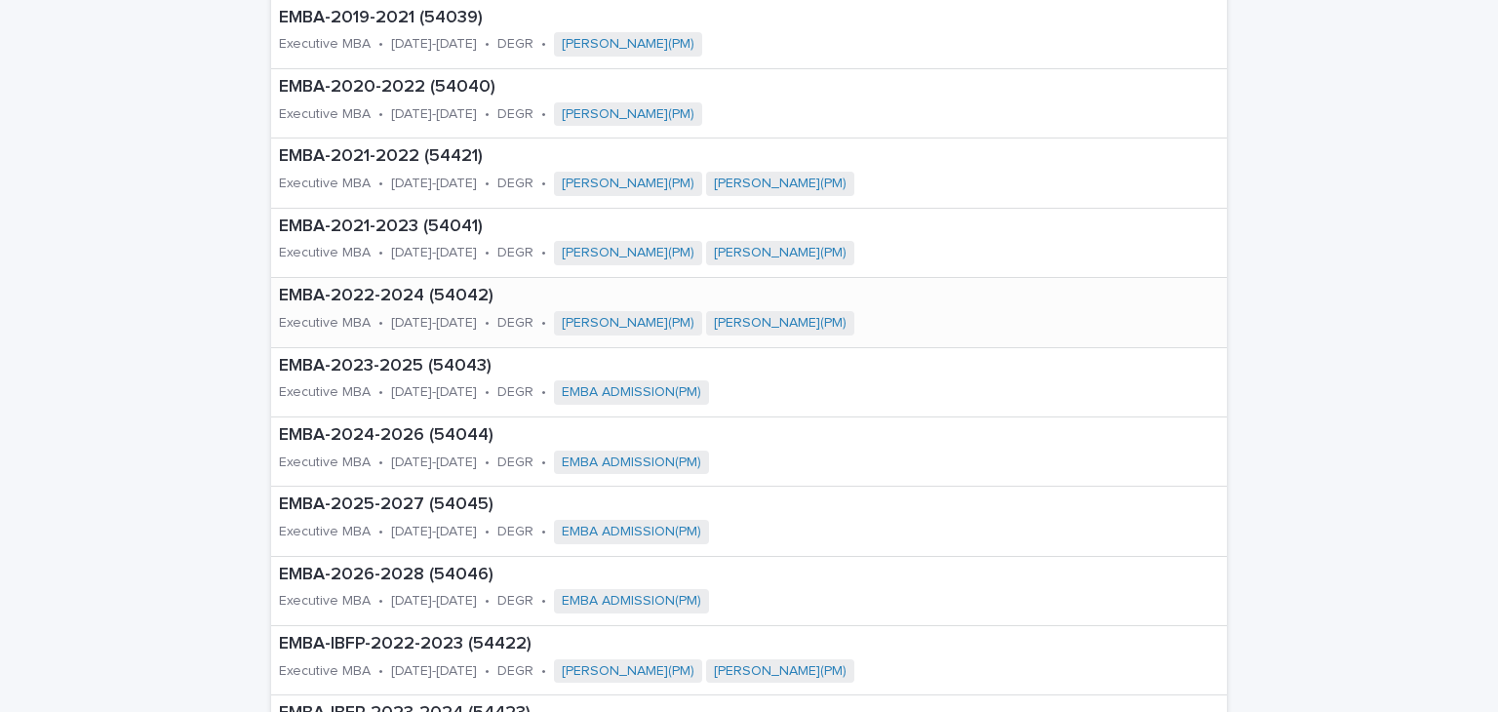
scroll to position [488, 0]
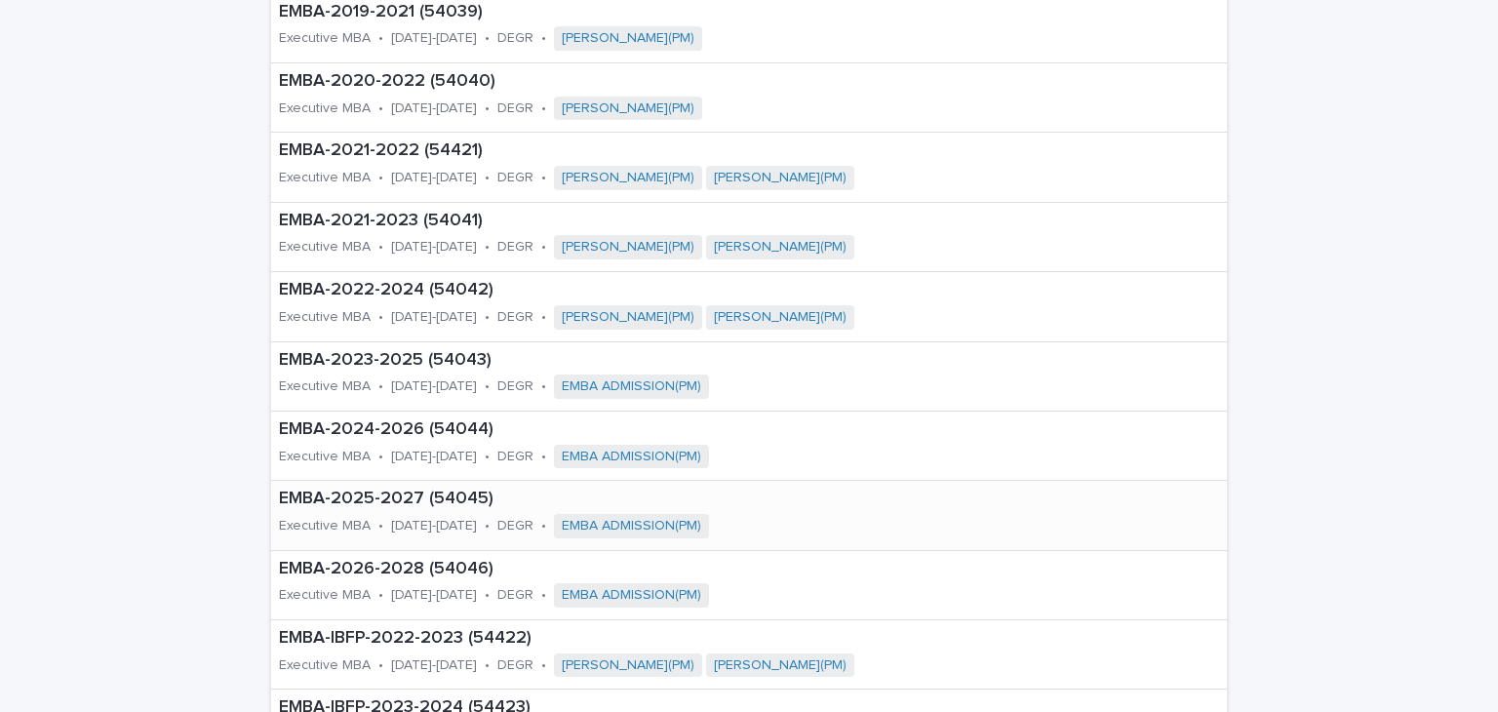
type input "****"
click at [384, 500] on p "EMBA-2025-2027 (54045)" at bounding box center [603, 499] width 649 height 21
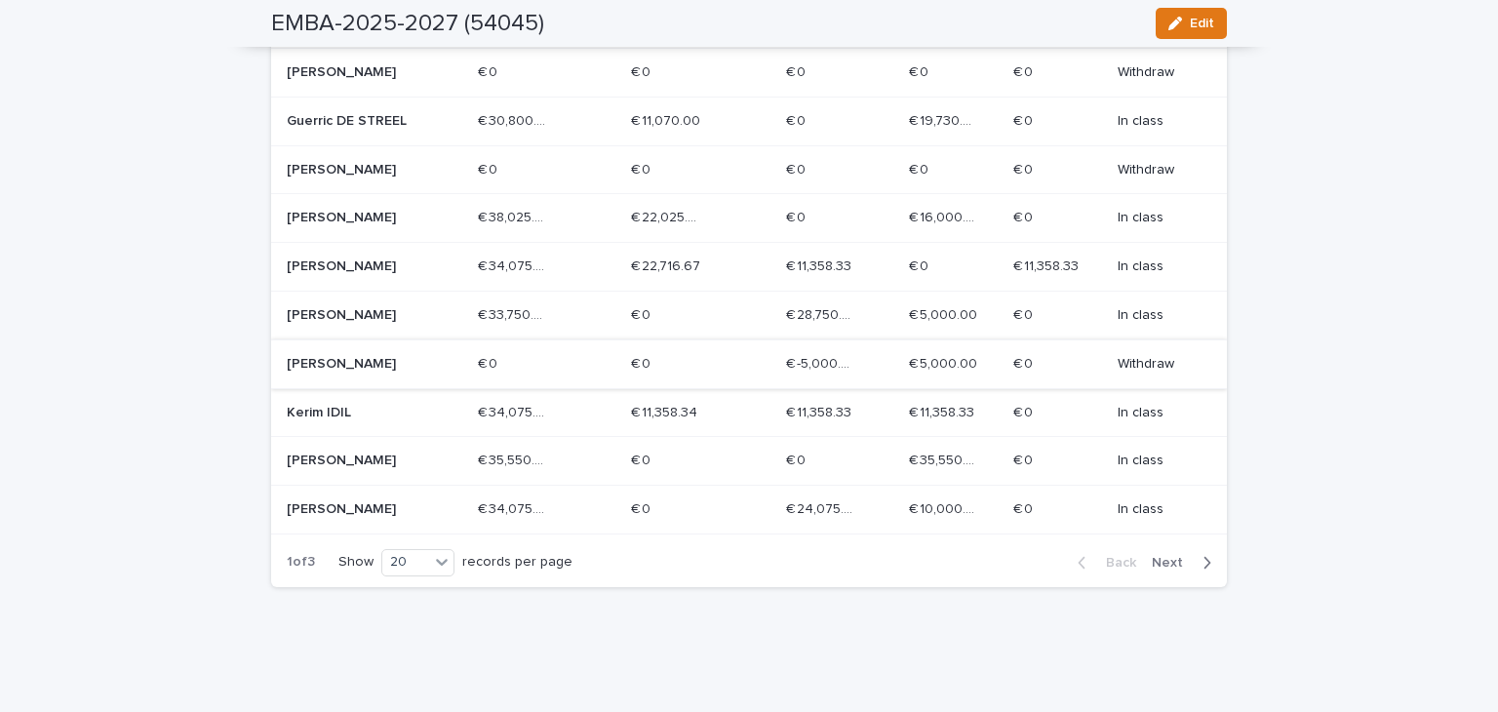
scroll to position [974, 0]
click at [1182, 556] on span "Next" at bounding box center [1173, 562] width 43 height 14
